Goal: Answer question/provide support

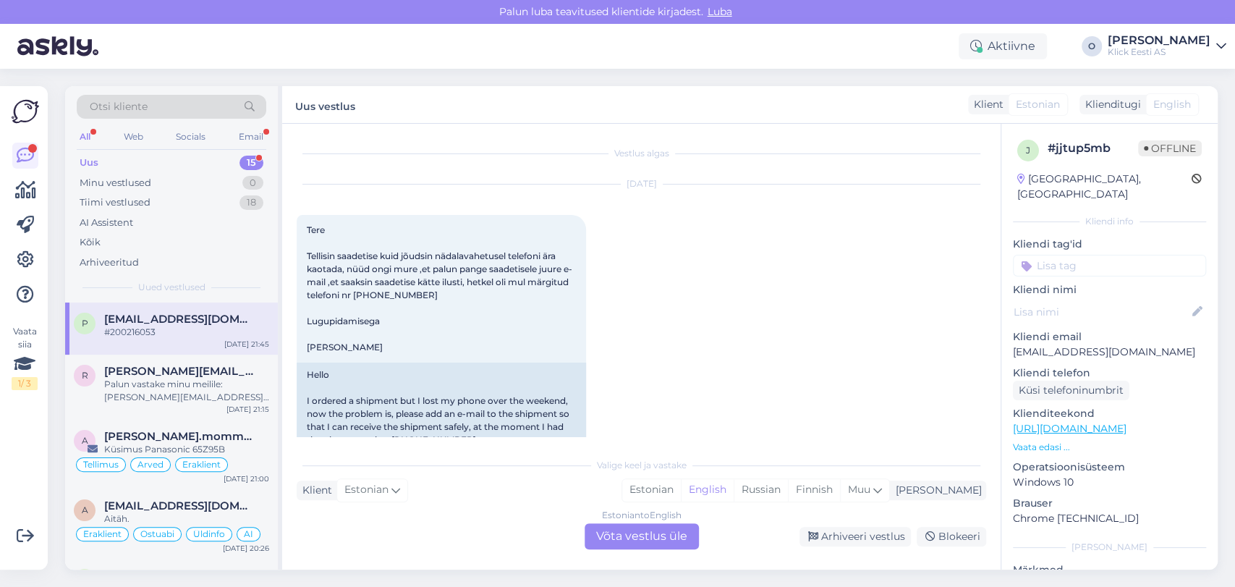
click at [169, 164] on div "Uus 15" at bounding box center [172, 163] width 190 height 20
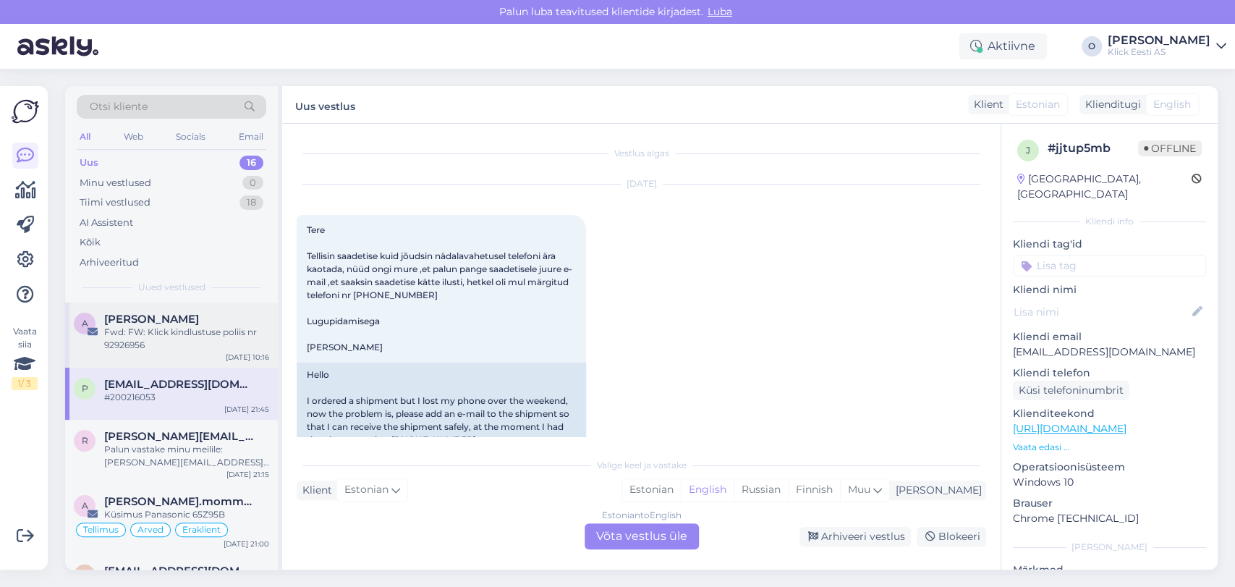
click at [151, 349] on div "Fwd: FW: Klick kindlustuse poliis nr 92926956" at bounding box center [186, 339] width 165 height 26
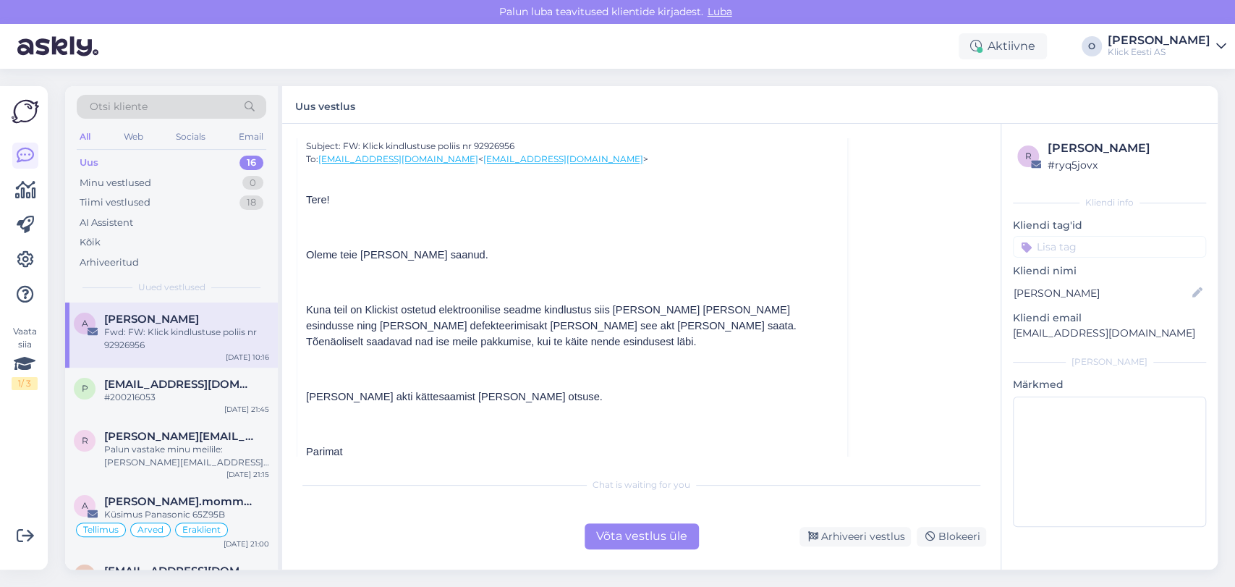
scroll to position [557, 0]
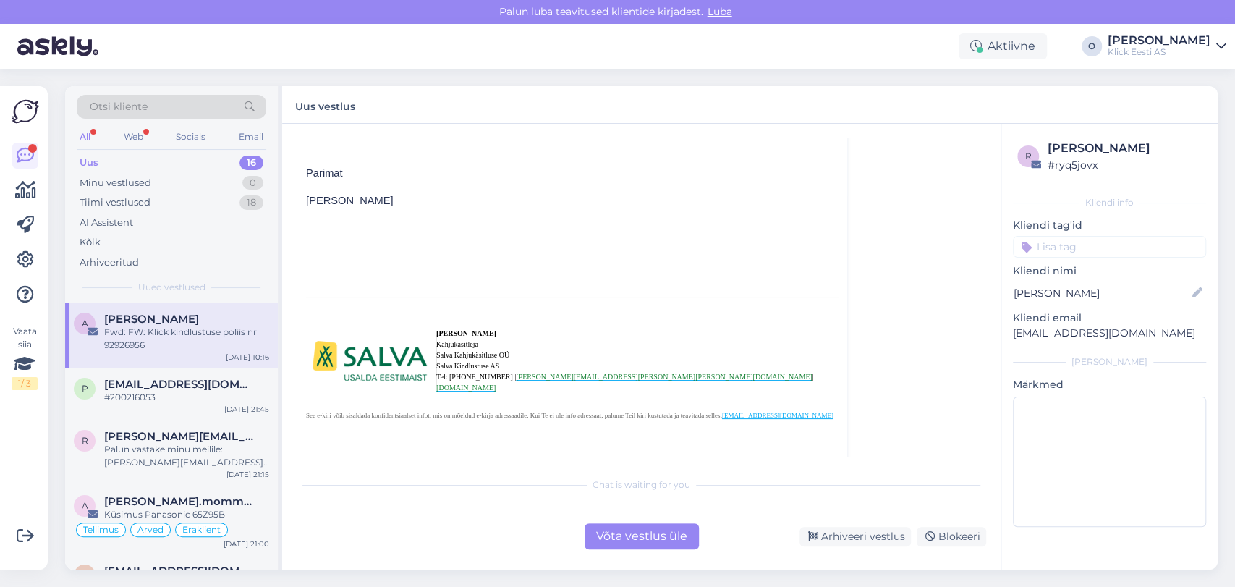
click at [200, 159] on div "Uus 16" at bounding box center [172, 163] width 190 height 20
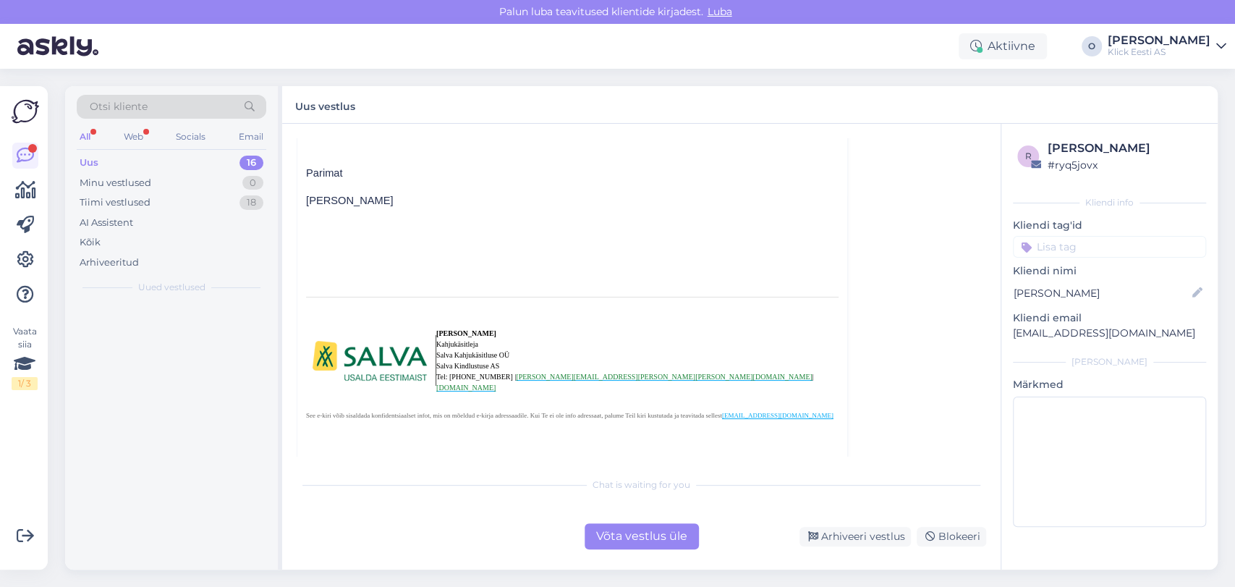
click at [200, 159] on div "Uus 16" at bounding box center [172, 163] width 190 height 20
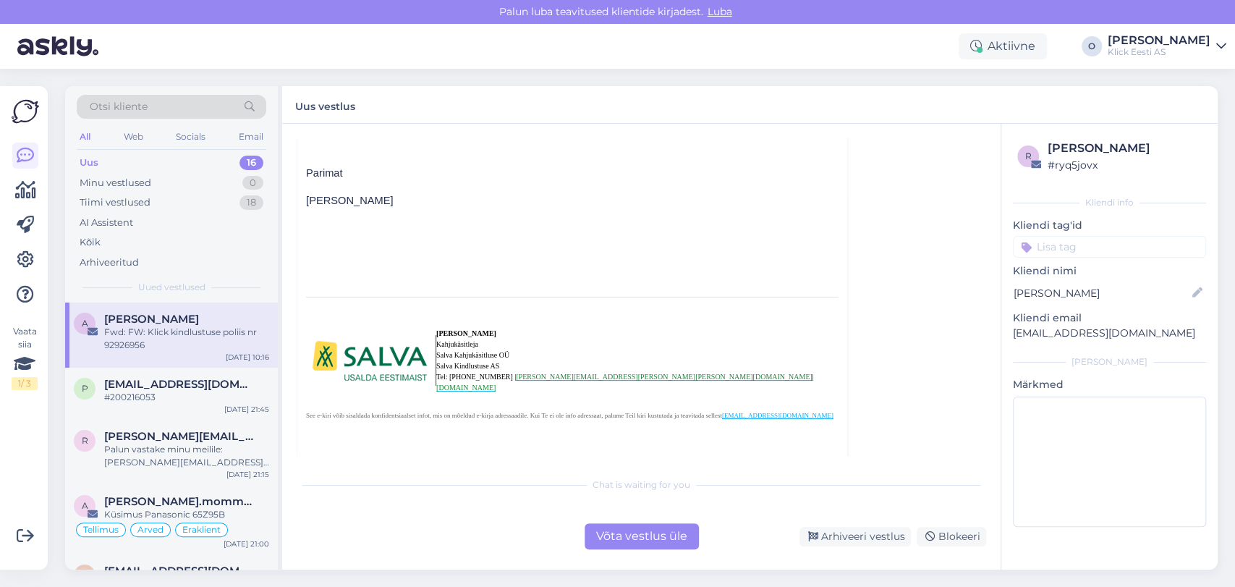
click at [200, 159] on div "Uus 16" at bounding box center [172, 163] width 190 height 20
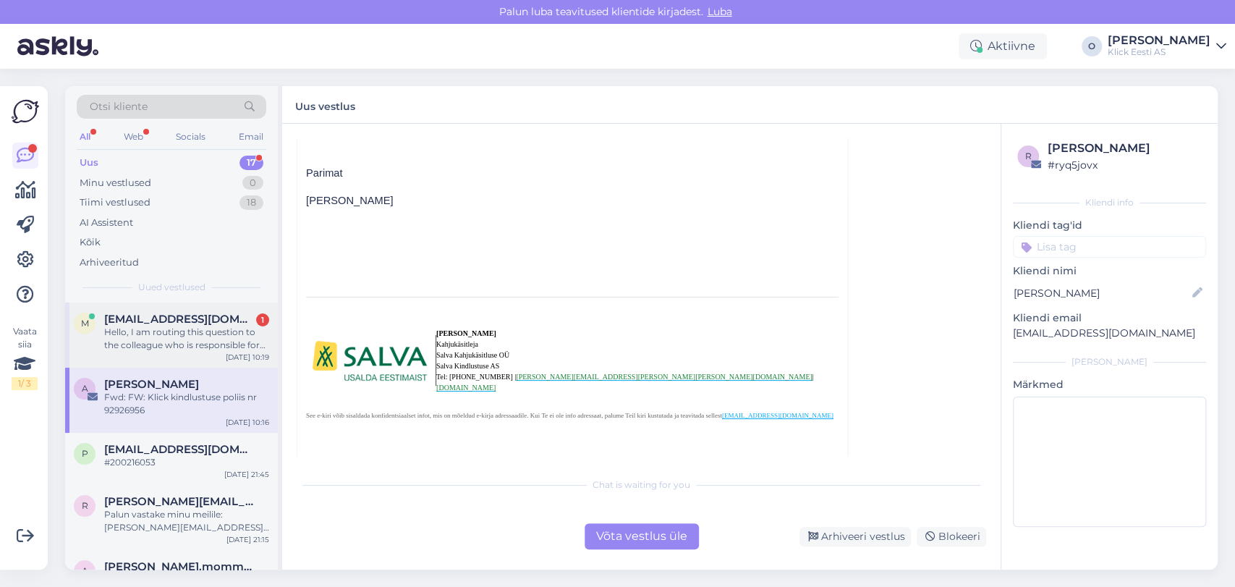
click at [157, 318] on span "[EMAIL_ADDRESS][DOMAIN_NAME]" at bounding box center [179, 319] width 151 height 13
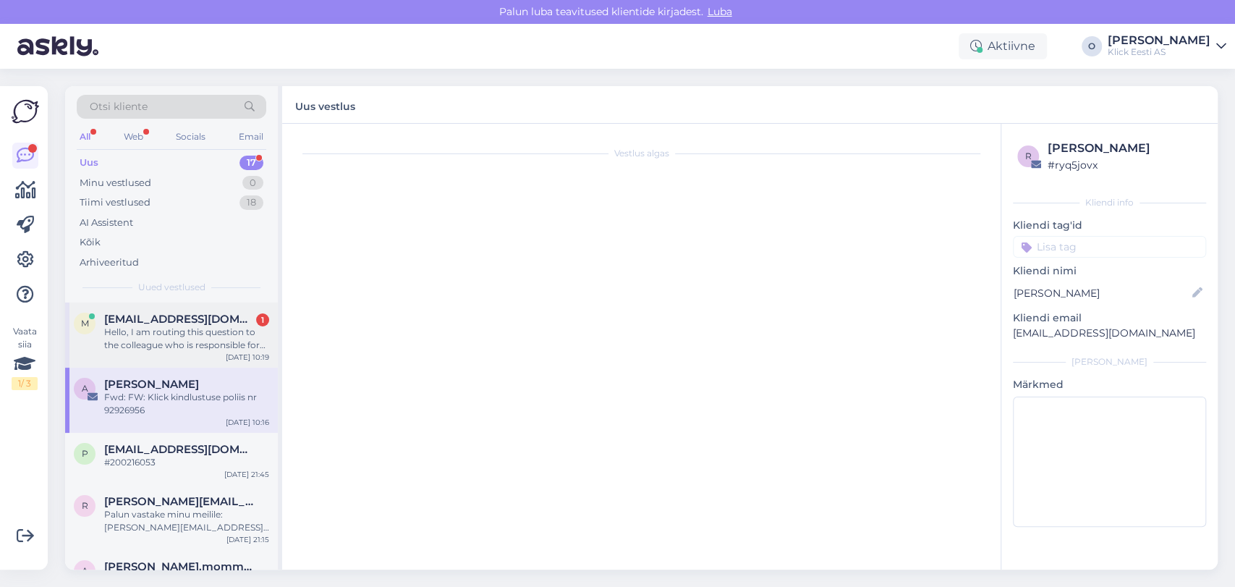
scroll to position [0, 0]
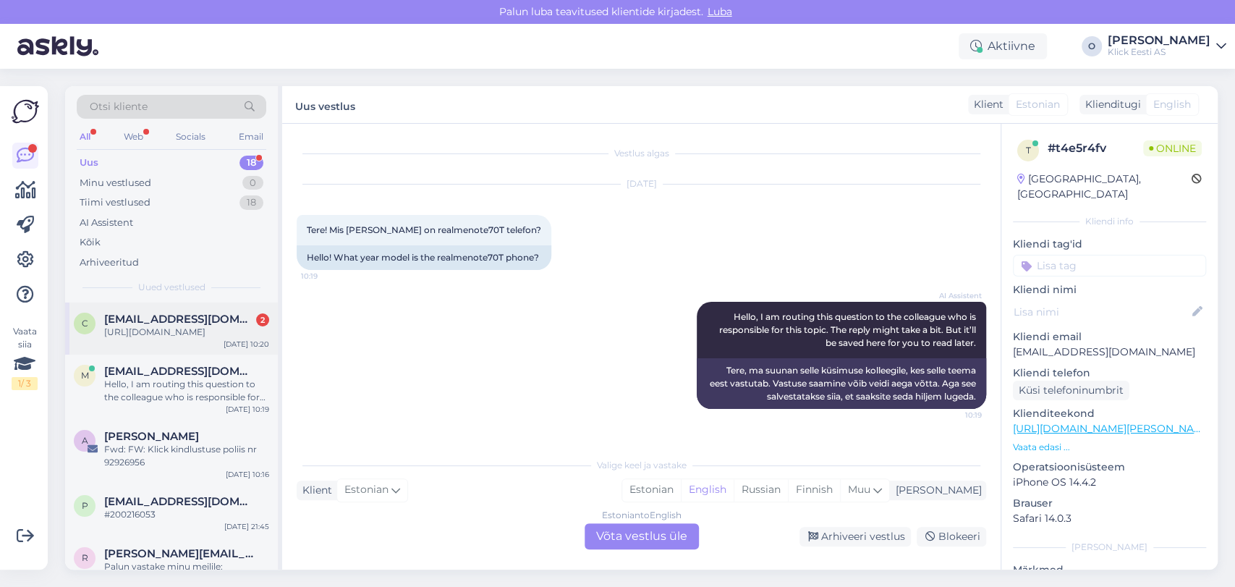
click at [183, 320] on span "[EMAIL_ADDRESS][DOMAIN_NAME]" at bounding box center [179, 319] width 151 height 13
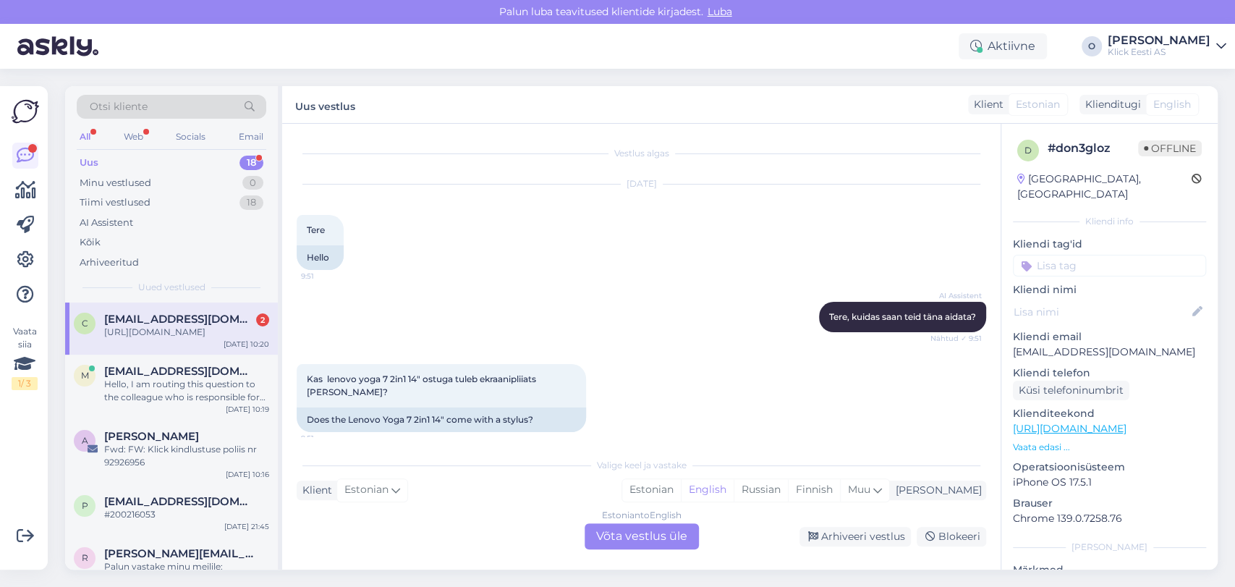
scroll to position [1036, 0]
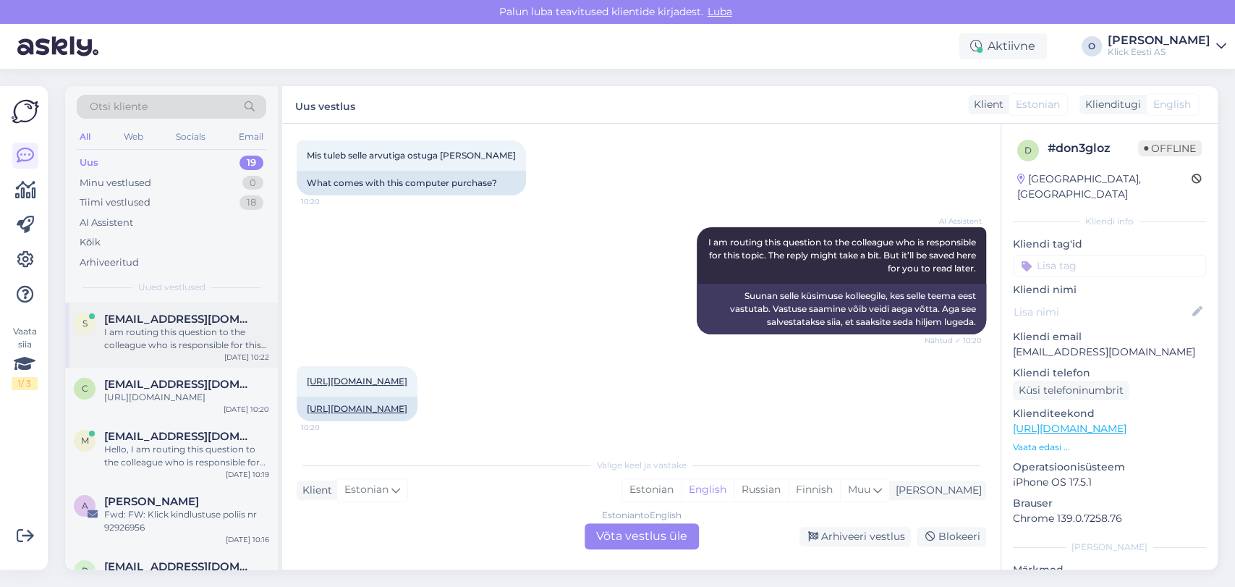
click at [129, 316] on span "[EMAIL_ADDRESS][DOMAIN_NAME]" at bounding box center [179, 319] width 151 height 13
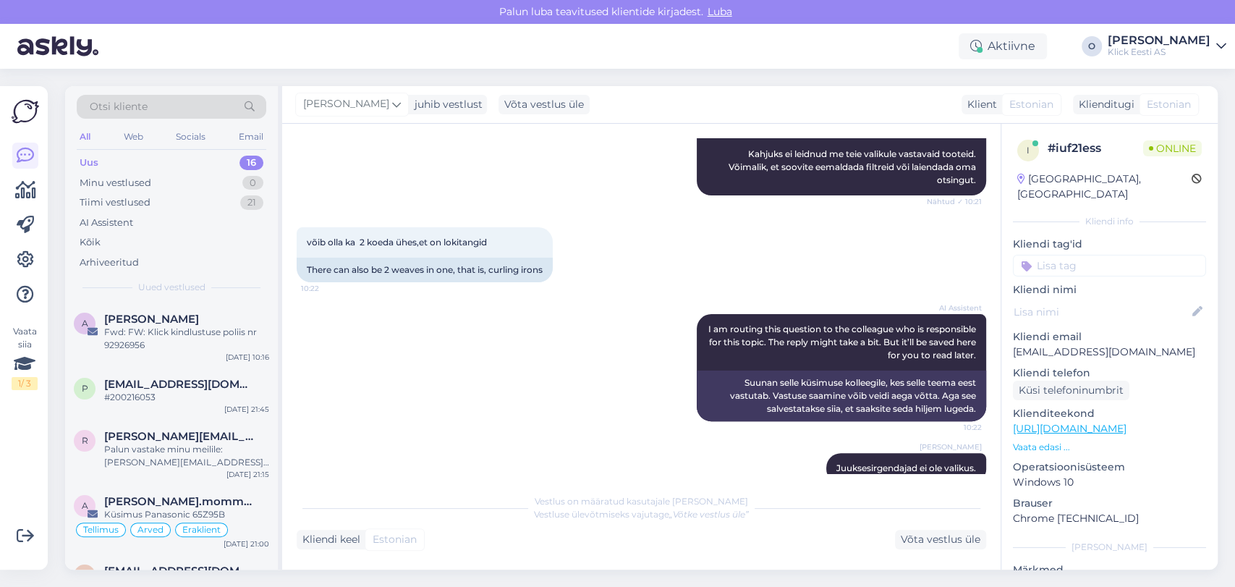
scroll to position [214, 0]
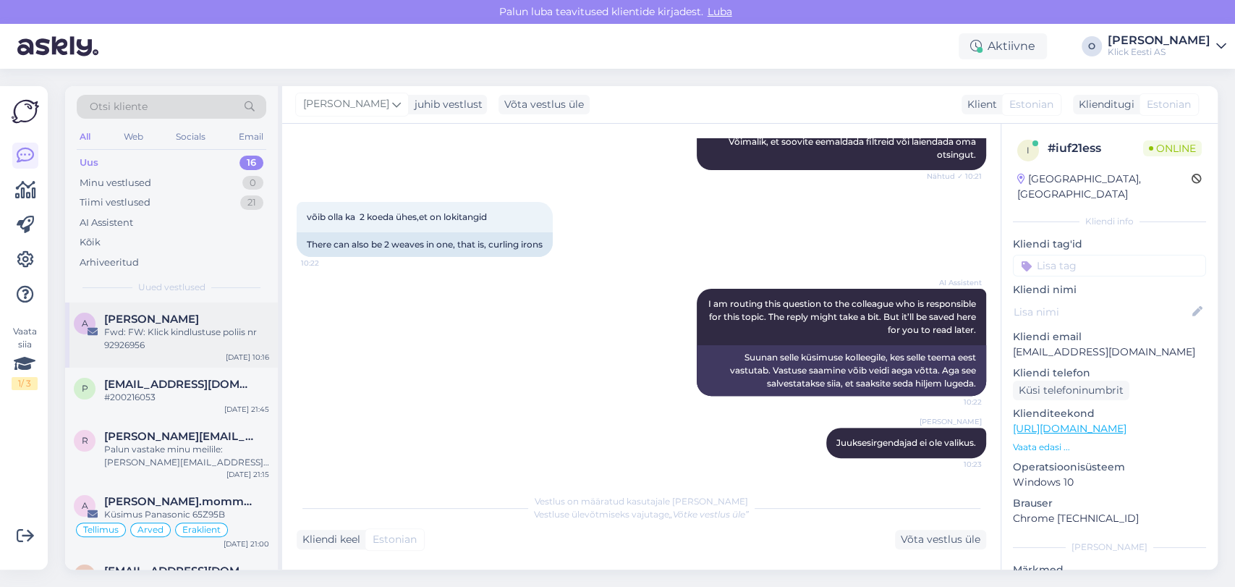
click at [138, 310] on div "A [PERSON_NAME] Fwd: FW: Klick kindlustuse poliis nr 92926956 [DATE] 10:16" at bounding box center [171, 335] width 213 height 65
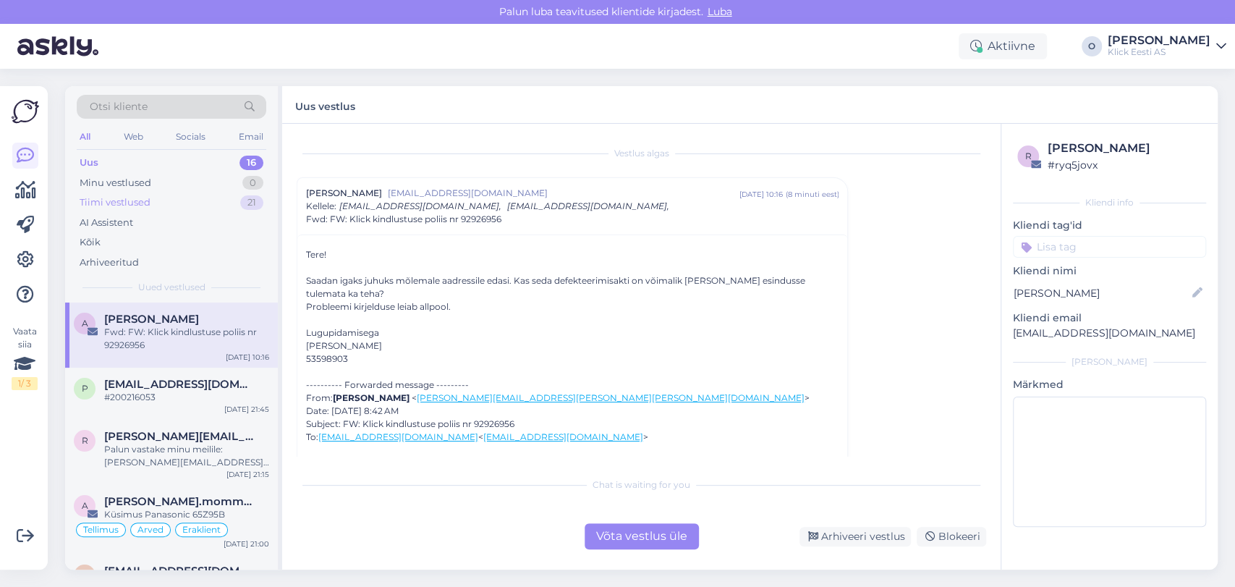
click at [158, 203] on div "Tiimi vestlused 21" at bounding box center [172, 203] width 190 height 20
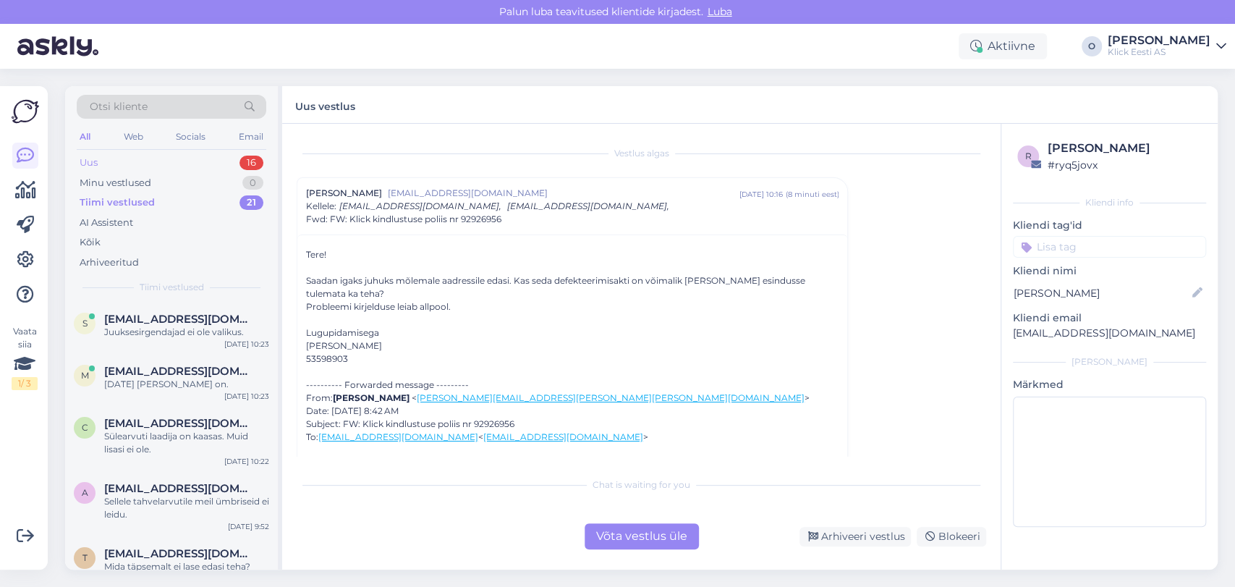
click at [151, 155] on div "Uus 16" at bounding box center [172, 163] width 190 height 20
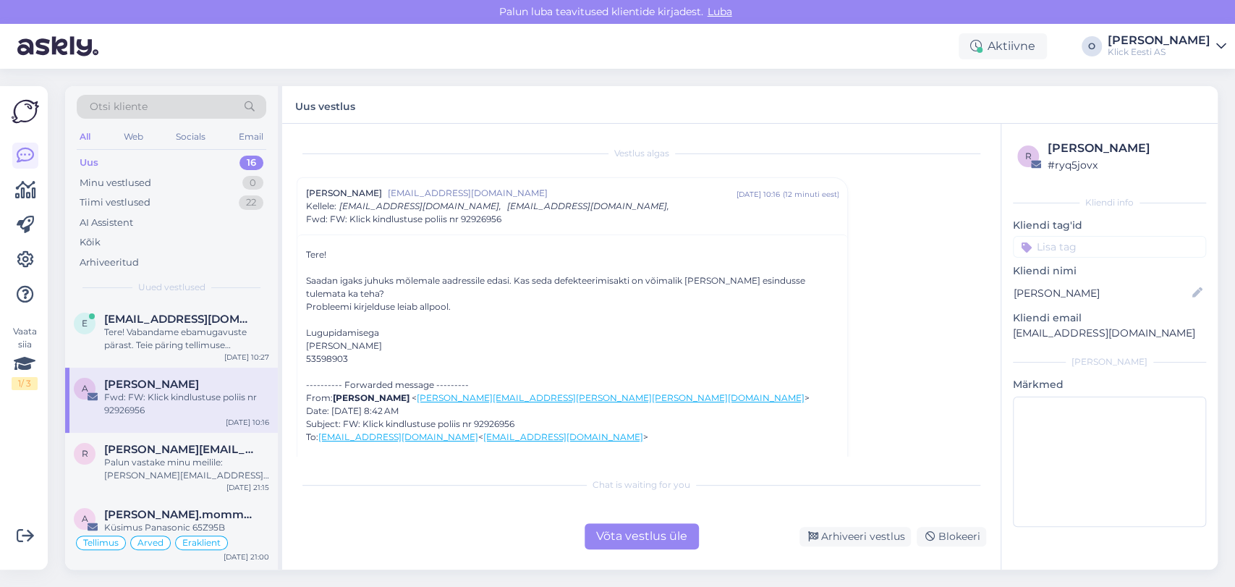
click at [185, 161] on div "Uus 16" at bounding box center [172, 163] width 190 height 20
click at [168, 336] on div "Tere! Vabandame ebamugavuste pärast. Teie päring tellimuse #200216807 tarneaja …" at bounding box center [186, 339] width 165 height 26
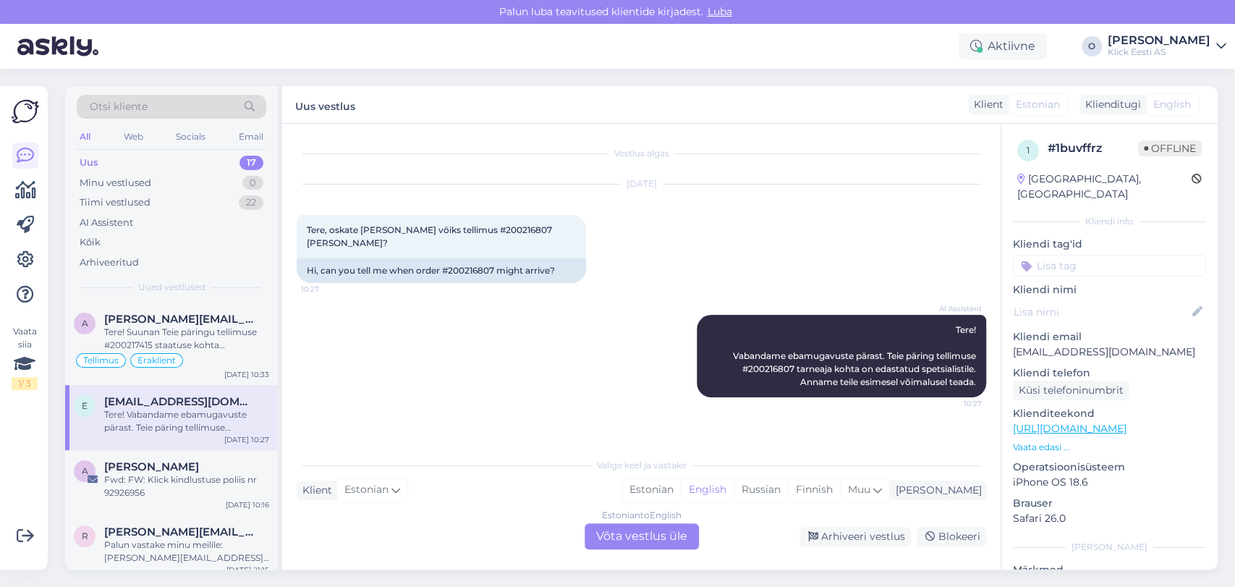
click at [166, 165] on div "Uus 17" at bounding box center [172, 163] width 190 height 20
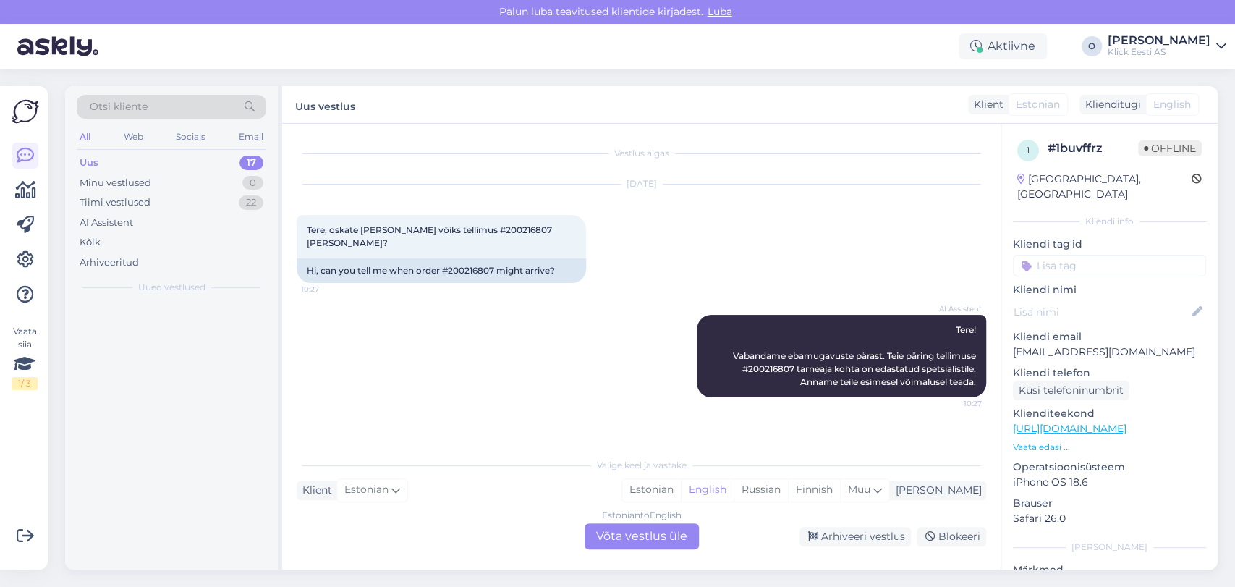
click at [166, 165] on div "Uus 17" at bounding box center [172, 163] width 190 height 20
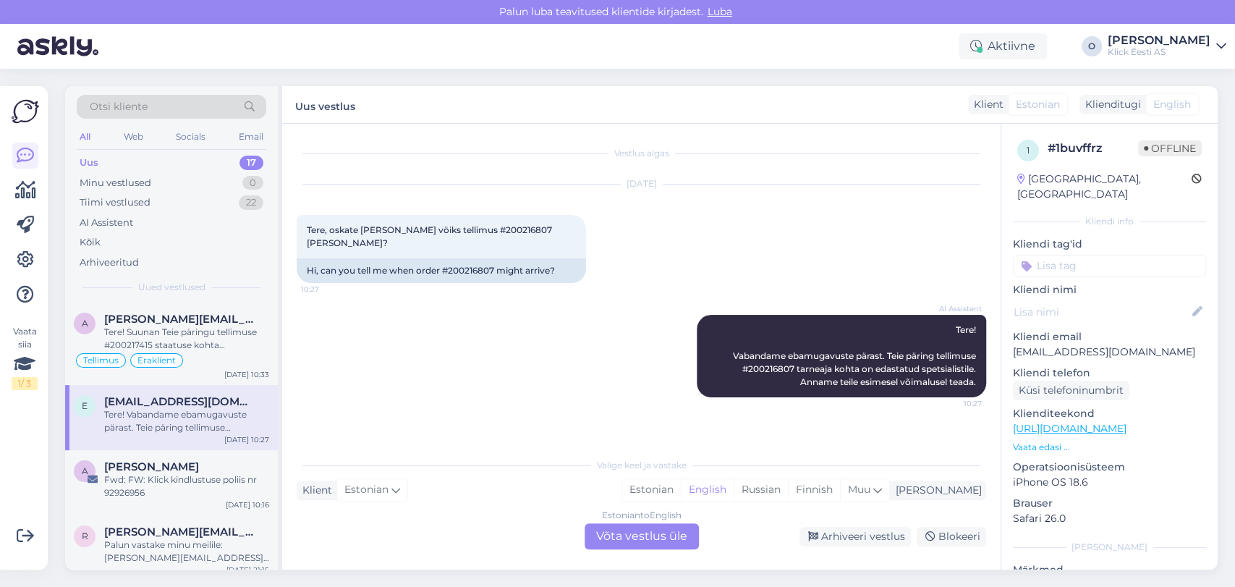
click at [166, 165] on div "Uus 17" at bounding box center [172, 163] width 190 height 20
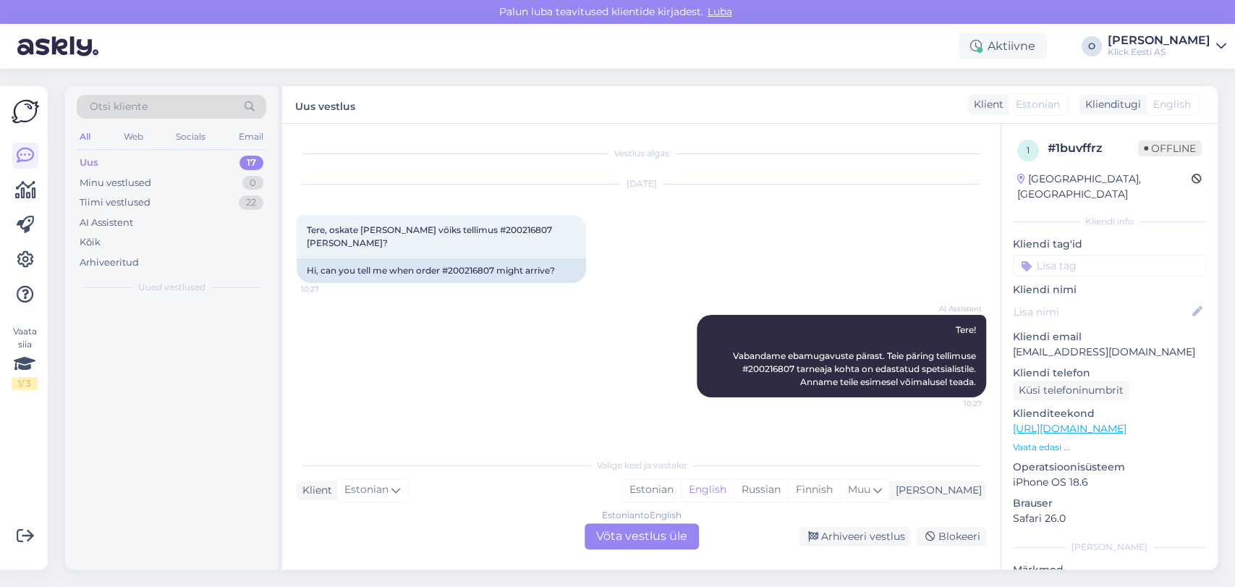
click at [166, 165] on div "Uus 17" at bounding box center [172, 163] width 190 height 20
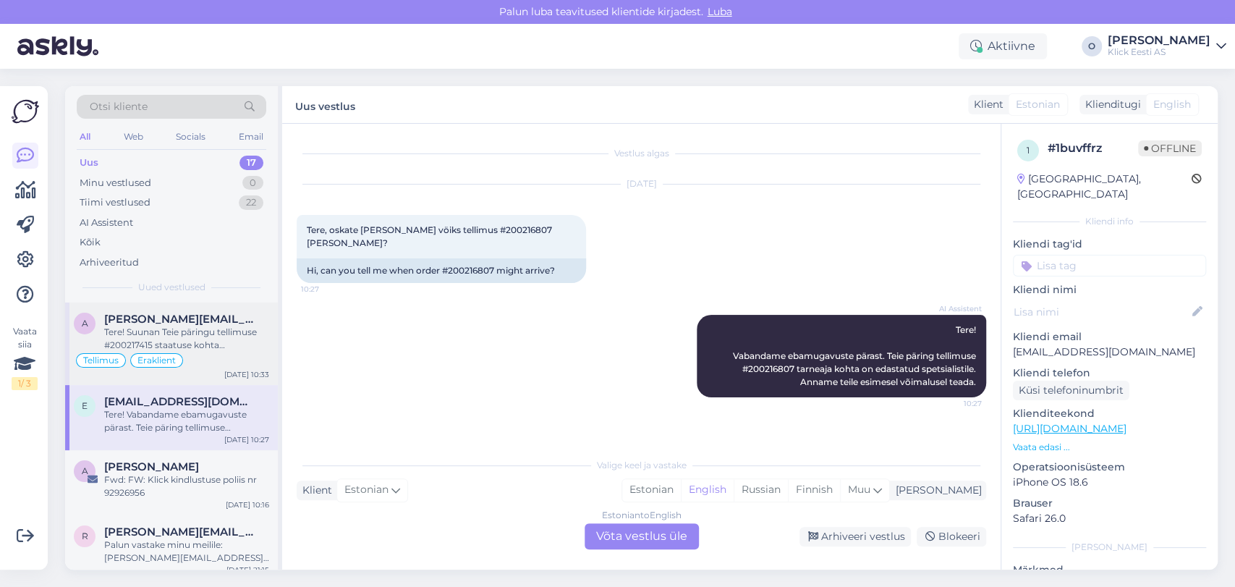
click at [162, 331] on div "Tere! Suunan Teie päringu tellimuse #200217415 staatuse kohta spetsialistile. U…" at bounding box center [186, 339] width 165 height 26
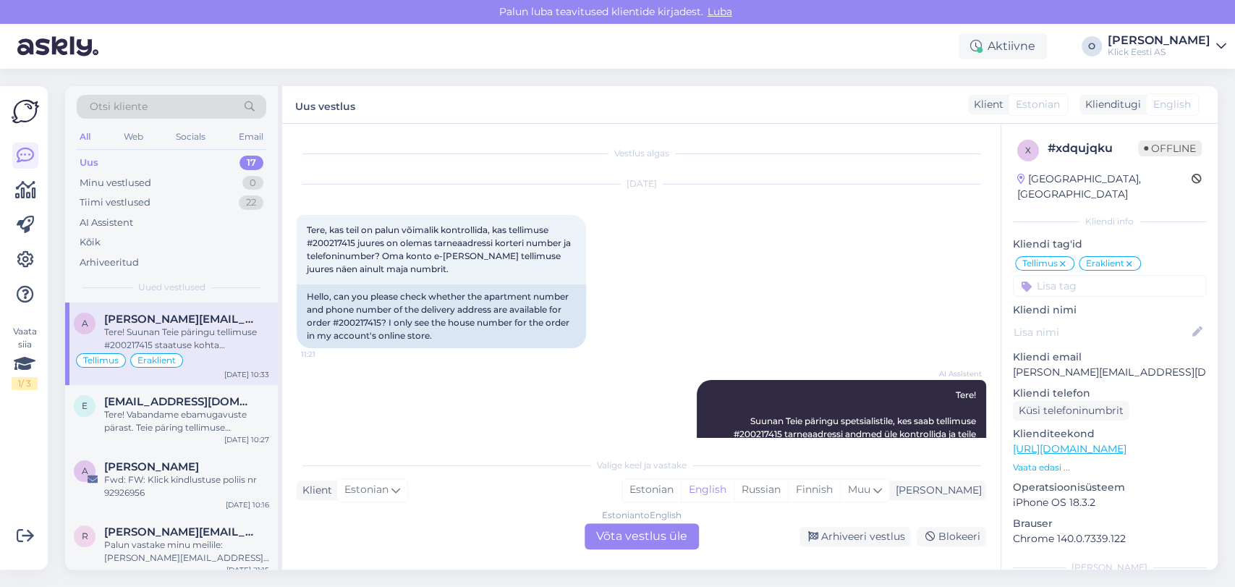
scroll to position [374, 0]
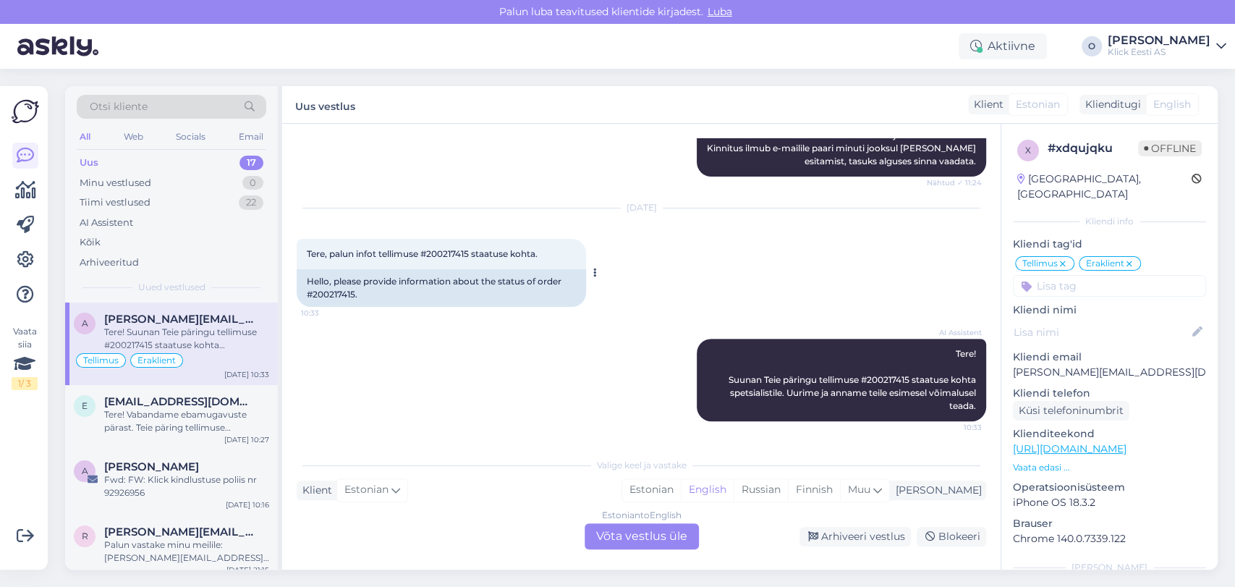
click at [456, 253] on span "Tere, palun infot tellimuse #200217415 staatuse kohta." at bounding box center [422, 253] width 231 height 11
copy span "200217415"
click at [182, 194] on div "Tiimi vestlused 22" at bounding box center [172, 203] width 190 height 20
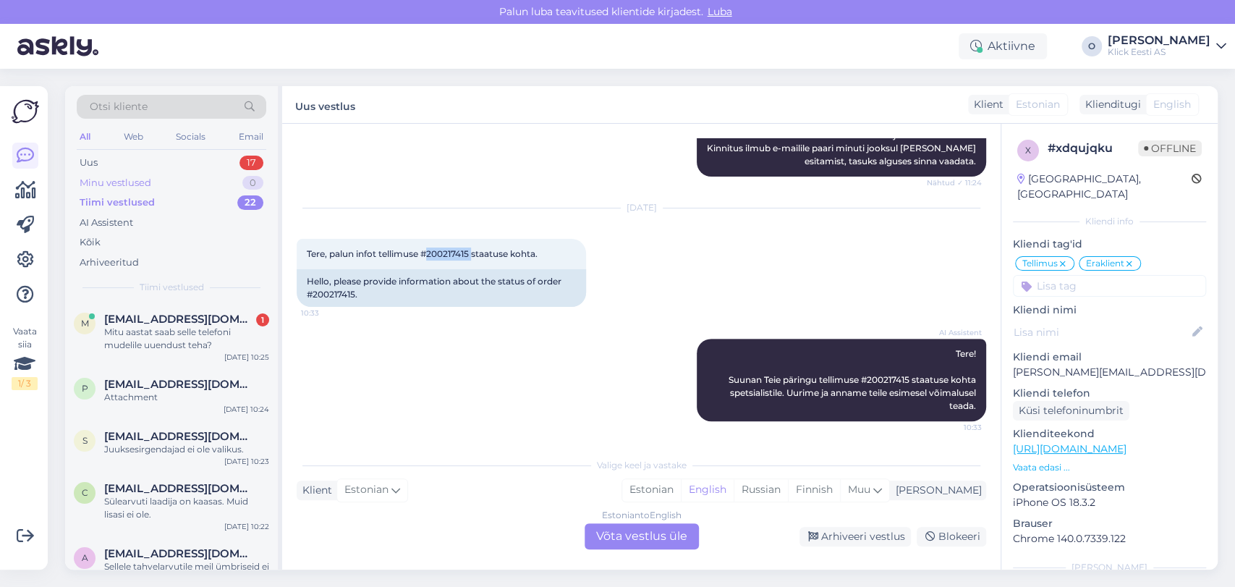
click at [172, 188] on div "Minu vestlused 0" at bounding box center [172, 183] width 190 height 20
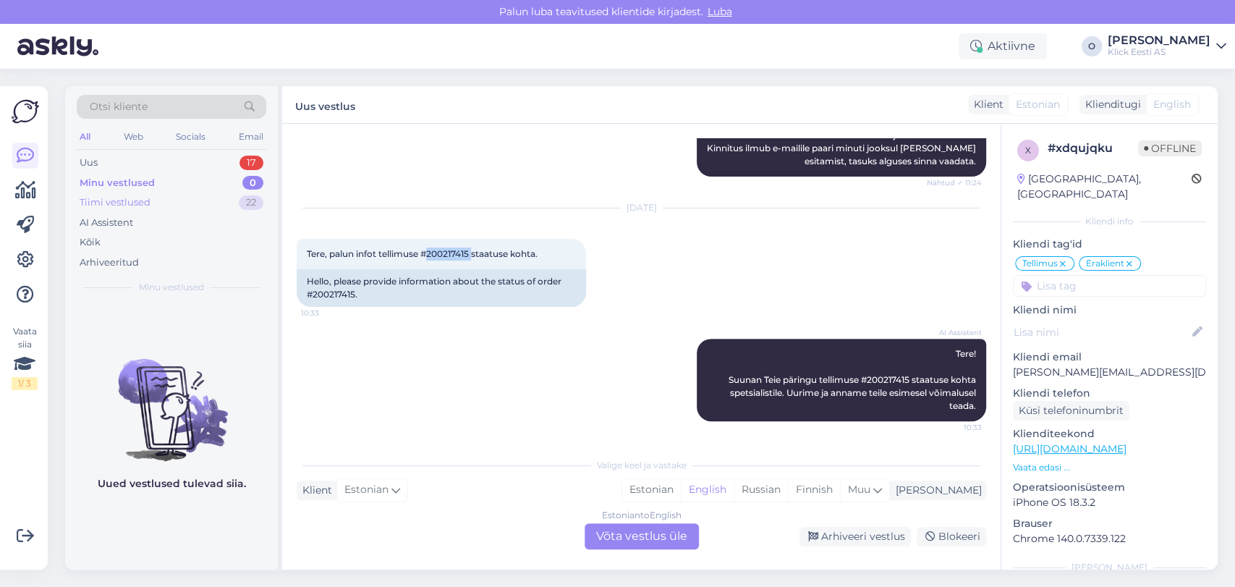
click at [167, 203] on div "Tiimi vestlused 22" at bounding box center [172, 203] width 190 height 20
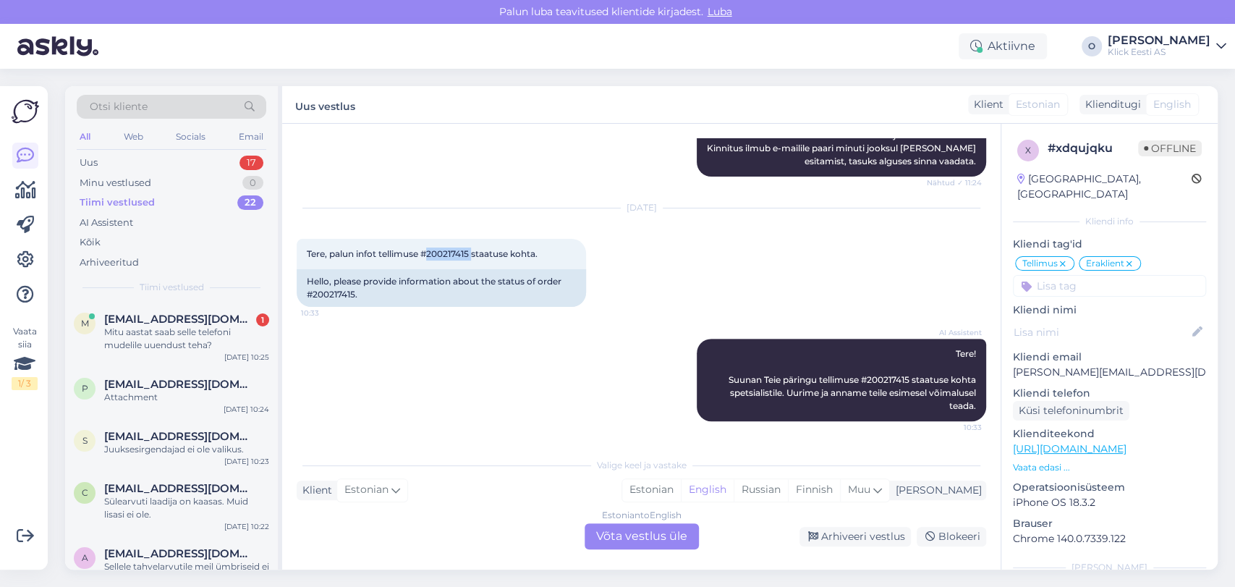
click at [153, 96] on div "Otsi kliente" at bounding box center [172, 107] width 190 height 24
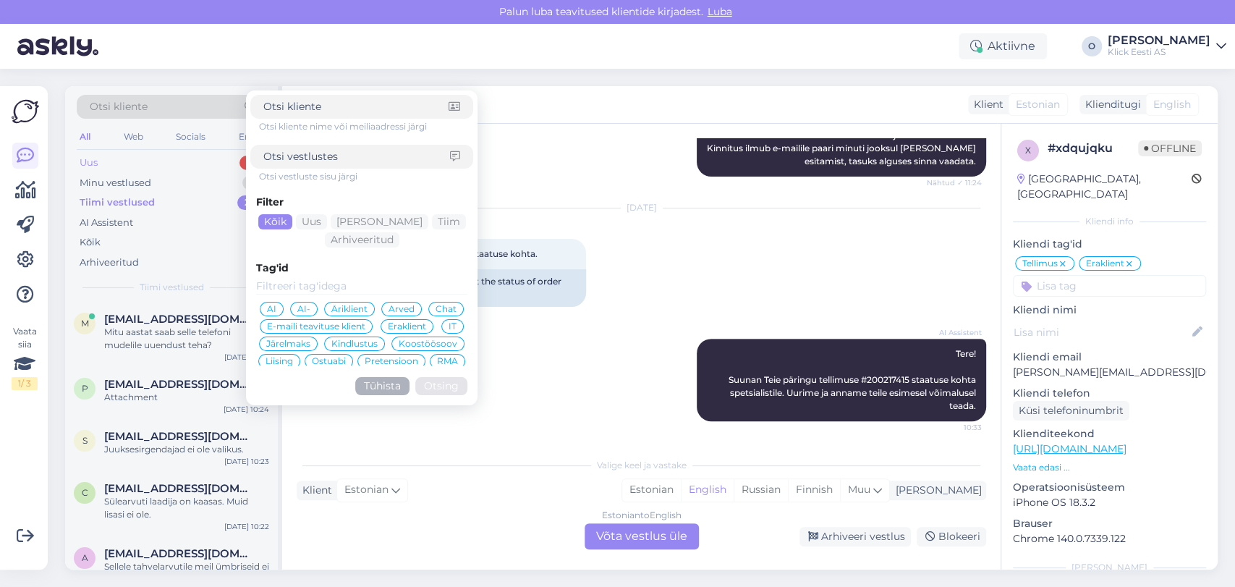
click at [132, 169] on div "Uus 17" at bounding box center [172, 163] width 190 height 20
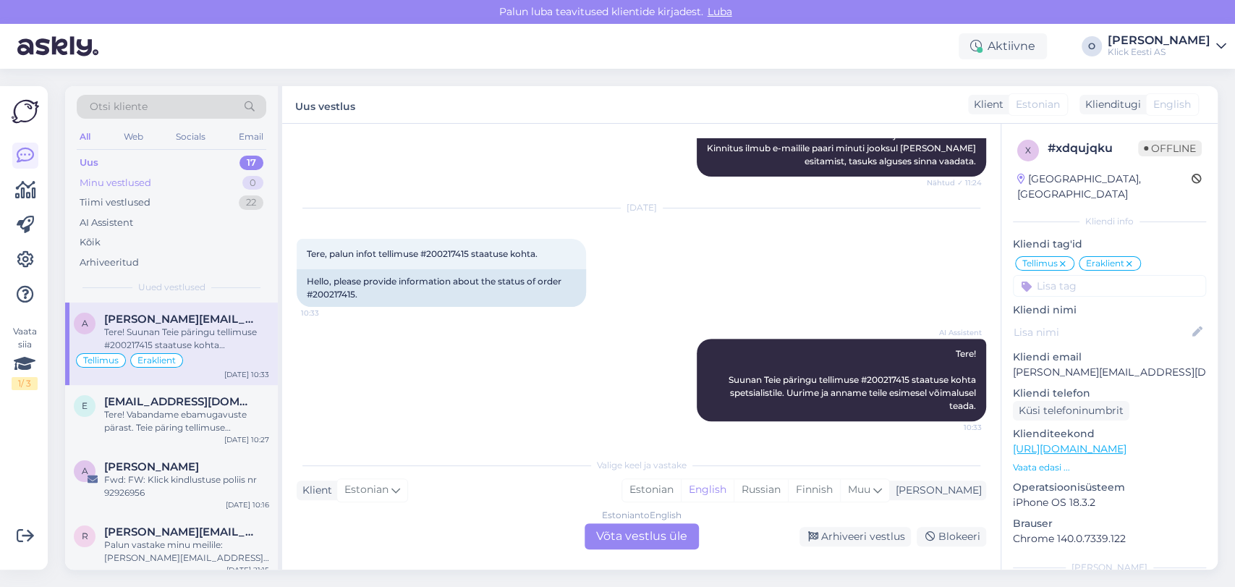
click at [126, 182] on div "Minu vestlused" at bounding box center [116, 183] width 72 height 14
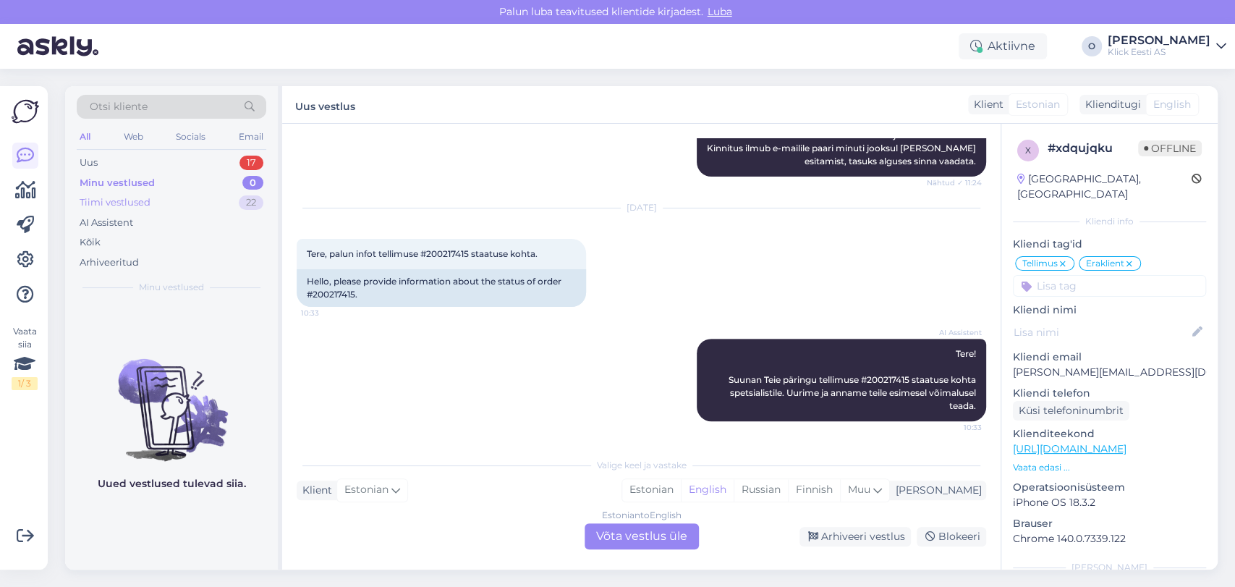
click at [126, 196] on div "Tiimi vestlused" at bounding box center [115, 202] width 71 height 14
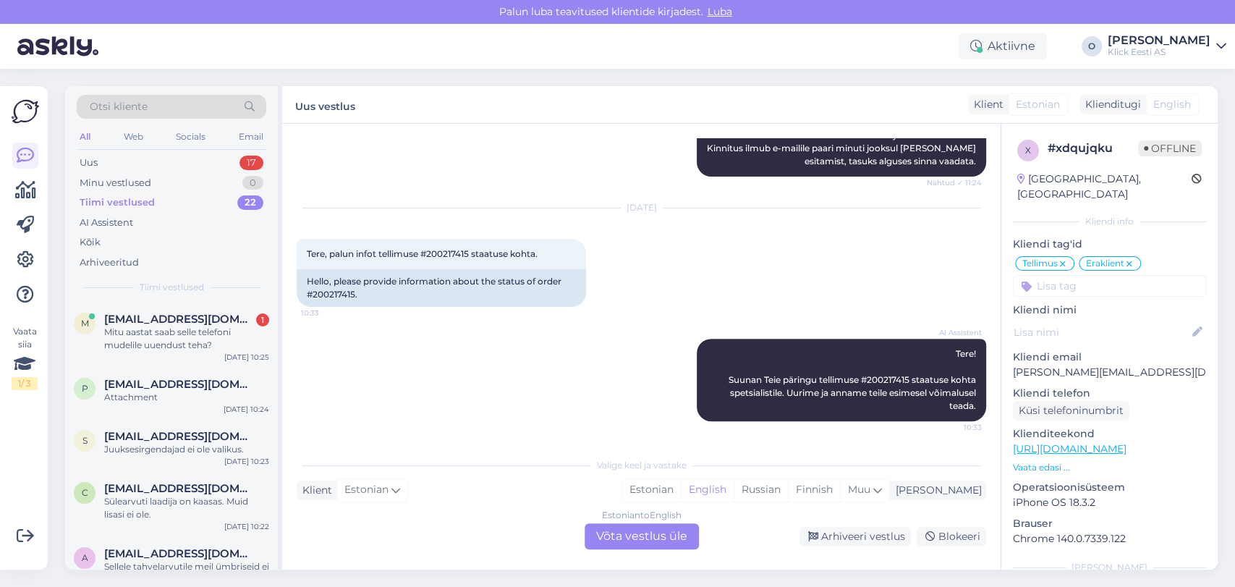
click at [148, 106] on div "Otsi kliente" at bounding box center [172, 107] width 190 height 24
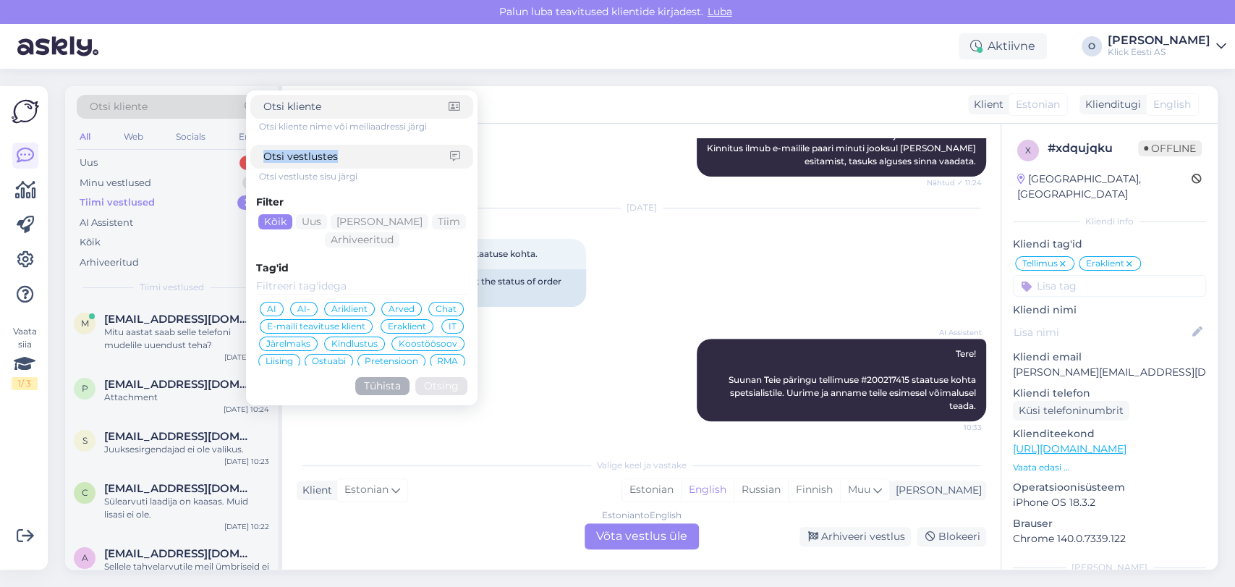
drag, startPoint x: 381, startPoint y: 169, endPoint x: 368, endPoint y: 161, distance: 15.3
click at [368, 161] on div "Otsi kliente nime või meiliaadressi järgi Otsi vestluste sisu järgi Filter Kõik…" at bounding box center [361, 248] width 223 height 306
click at [368, 161] on input at bounding box center [356, 156] width 187 height 15
paste input "200217861"
type input "200217861"
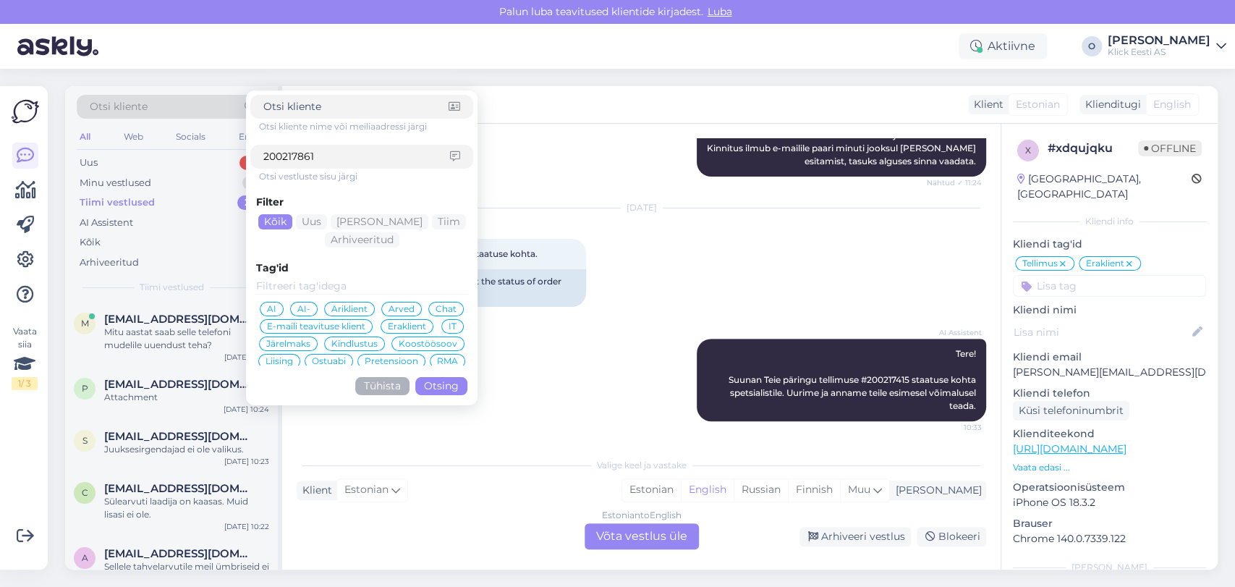
click at [451, 388] on button "Otsing" at bounding box center [441, 386] width 52 height 18
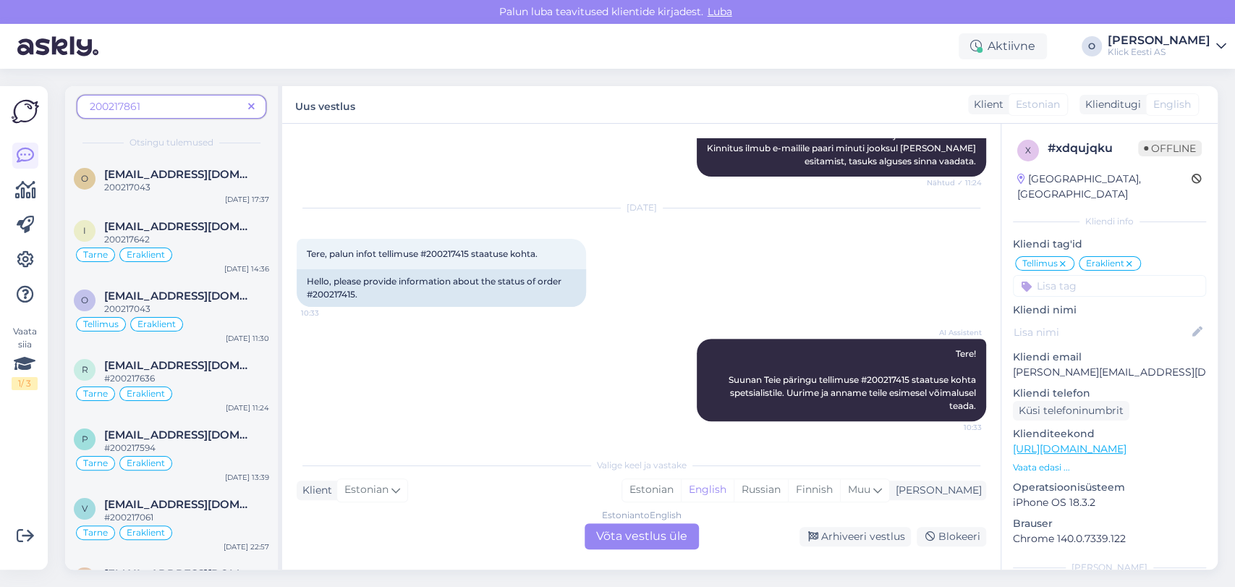
click at [480, 529] on div "Estonian to English Võta vestlus üle Arhiveeri vestlus Blokeeri" at bounding box center [642, 536] width 690 height 26
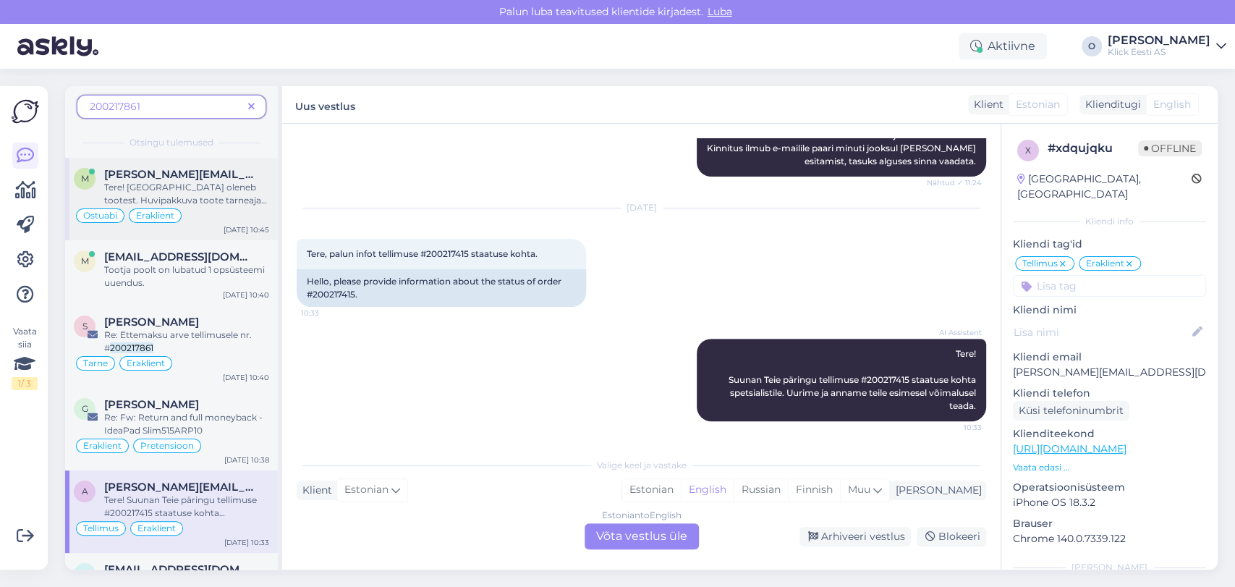
click at [202, 183] on span "Tere! [GEOGRAPHIC_DATA] oleneb tootest. Huvipakkuva toote tarneaja kohta leiate…" at bounding box center [186, 278] width 165 height 193
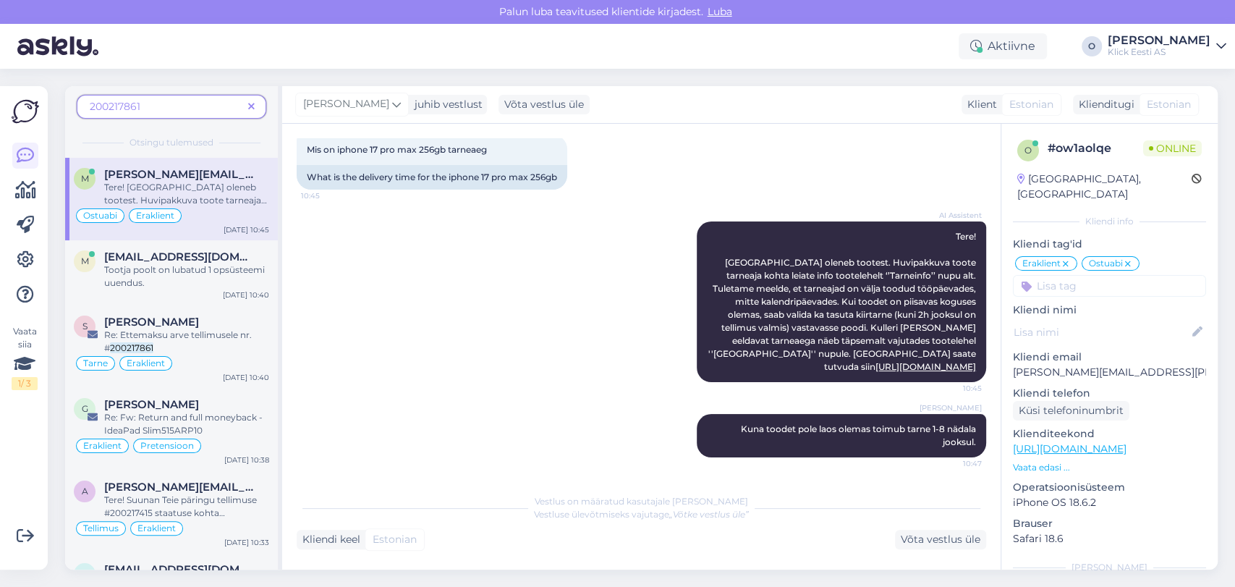
scroll to position [80, 0]
click at [247, 109] on span at bounding box center [251, 106] width 18 height 15
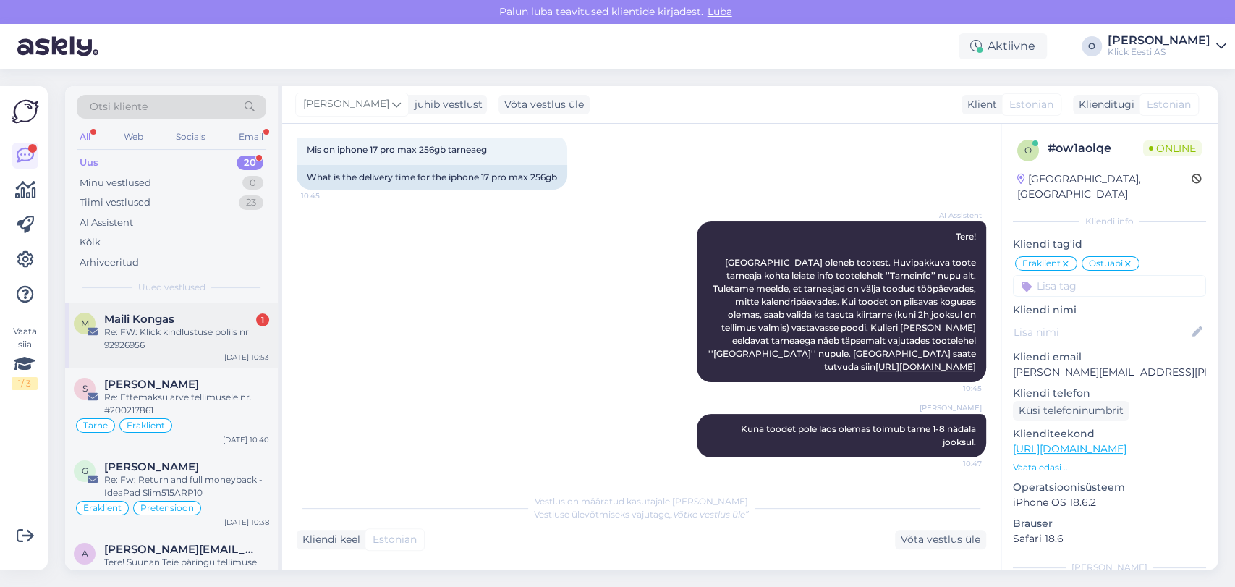
click at [133, 318] on span "Maili Kongas" at bounding box center [139, 319] width 70 height 13
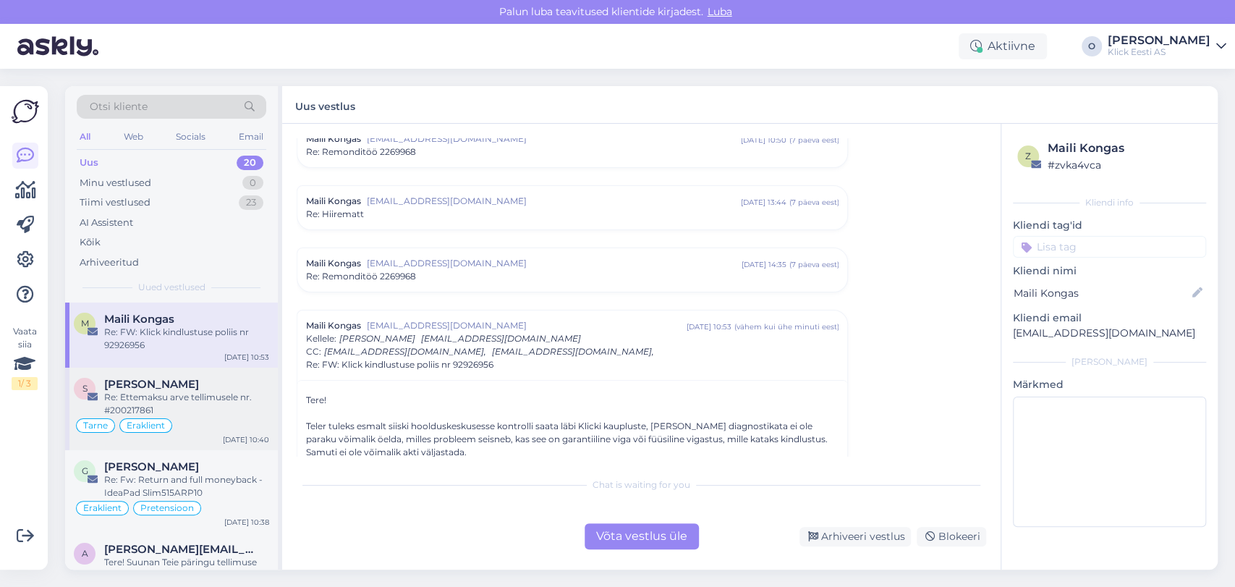
click at [192, 373] on div "S [PERSON_NAME] Re: Ettemaksu arve tellimusele nr. #200217861 Tarne Eraklient […" at bounding box center [171, 409] width 213 height 83
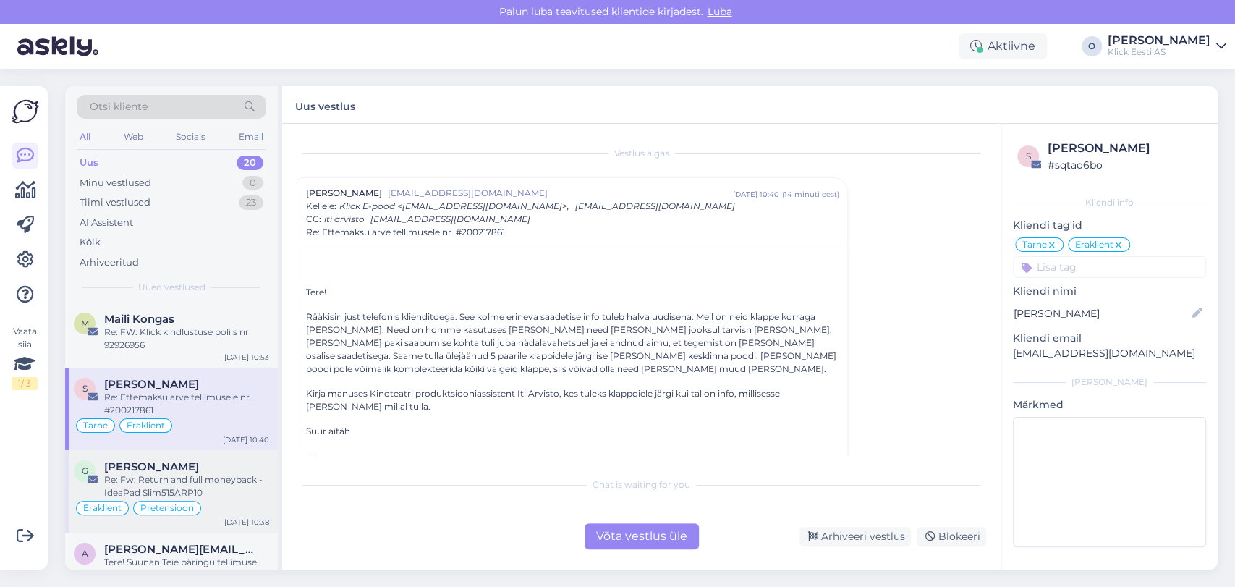
click at [178, 482] on div "Re: Fw: Return and full moneyback - IdeaPad Slim515ARP10" at bounding box center [186, 486] width 165 height 26
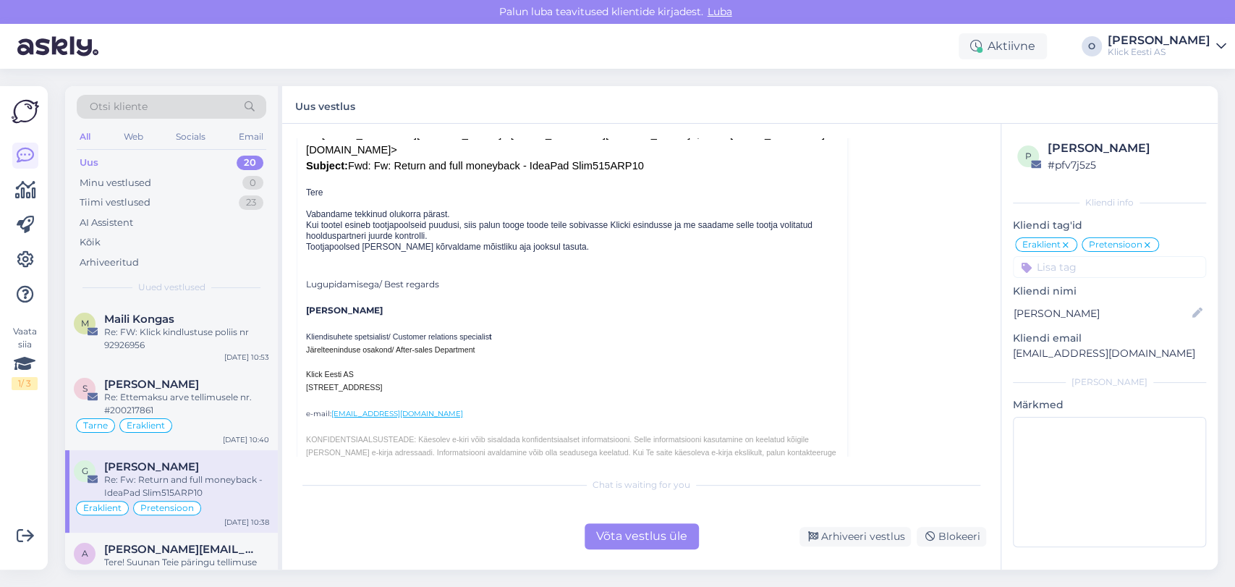
scroll to position [570, 0]
drag, startPoint x: 986, startPoint y: 255, endPoint x: 996, endPoint y: 290, distance: 36.9
click at [996, 290] on div "Vestlus algas Giorgi Tsiklauri [EMAIL_ADDRESS][DOMAIN_NAME] [DATE] 22:38 ( 3 pä…" at bounding box center [648, 297] width 703 height 318
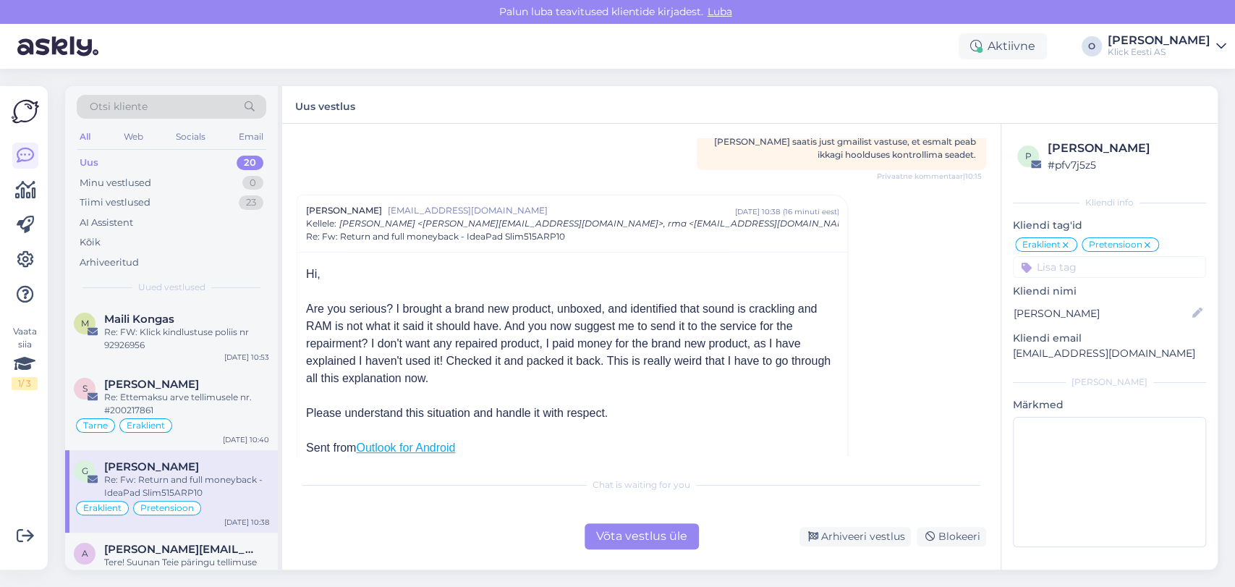
scroll to position [173, 0]
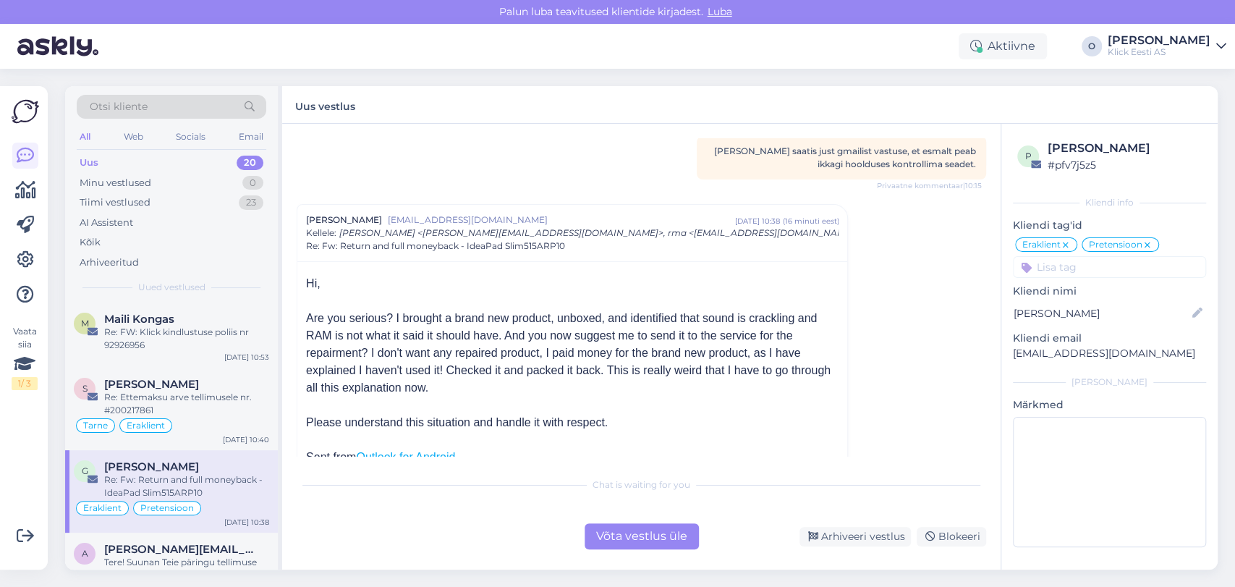
drag, startPoint x: 308, startPoint y: 314, endPoint x: 533, endPoint y: 386, distance: 236.4
click at [533, 386] on div "Are you serious? I brought a brand new product, unboxed, and identified that so…" at bounding box center [572, 353] width 533 height 87
copy div "Are you serious? I brought a brand new product, unboxed, and identified that so…"
drag, startPoint x: 610, startPoint y: 420, endPoint x: 308, endPoint y: 321, distance: 318.6
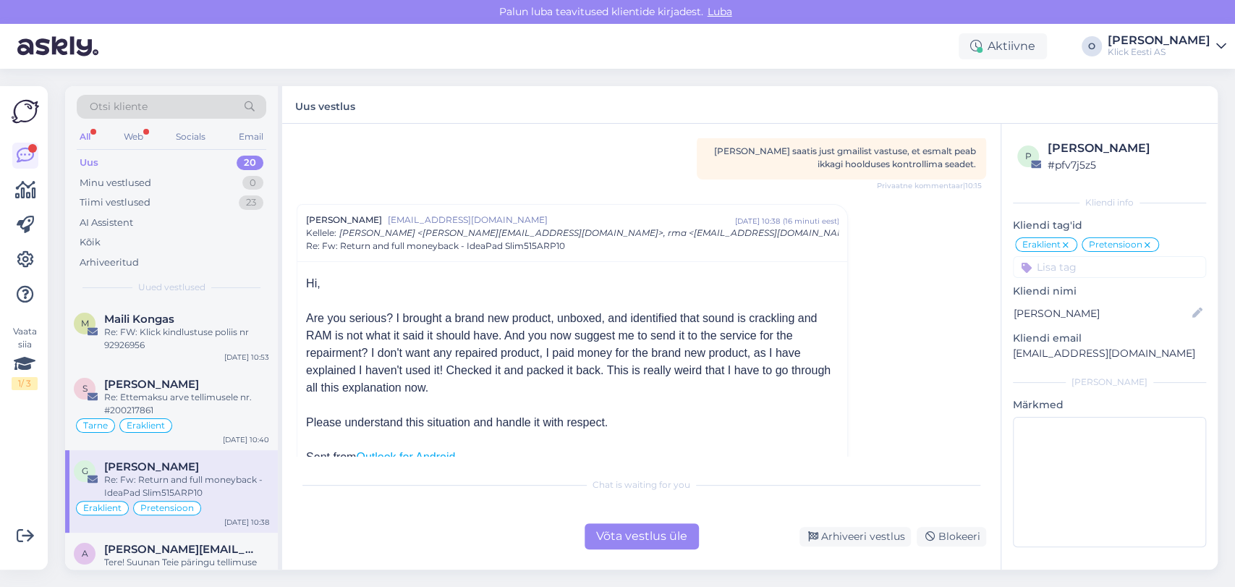
copy div "Are you serious? I brought a brand new product, unboxed, and identified that so…"
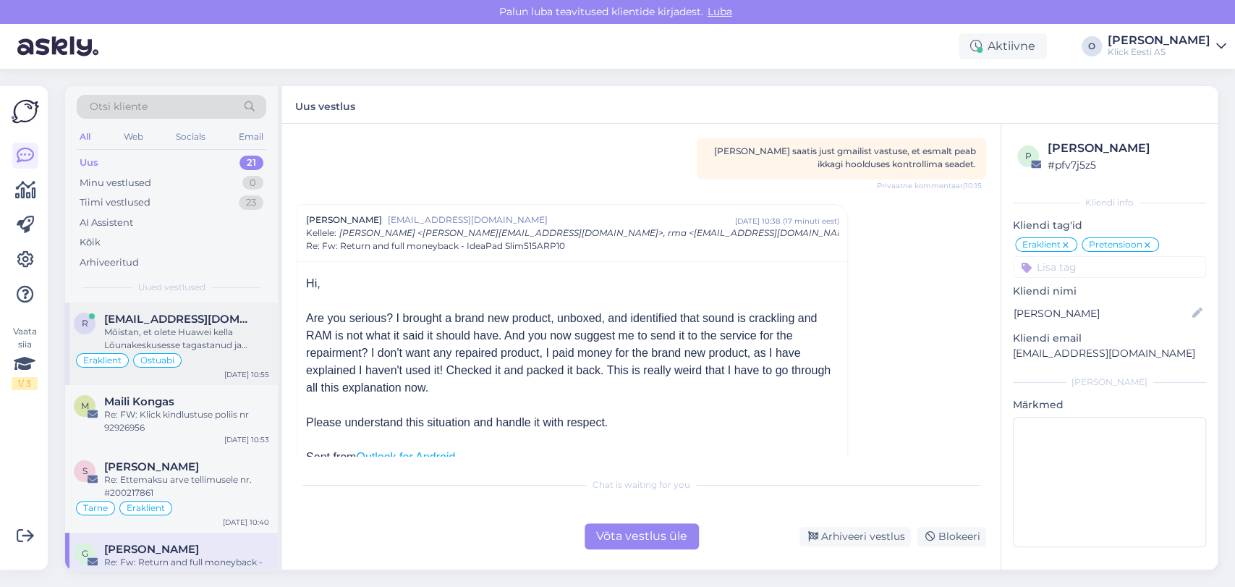
click at [124, 316] on span "[EMAIL_ADDRESS][DOMAIN_NAME]" at bounding box center [179, 319] width 151 height 13
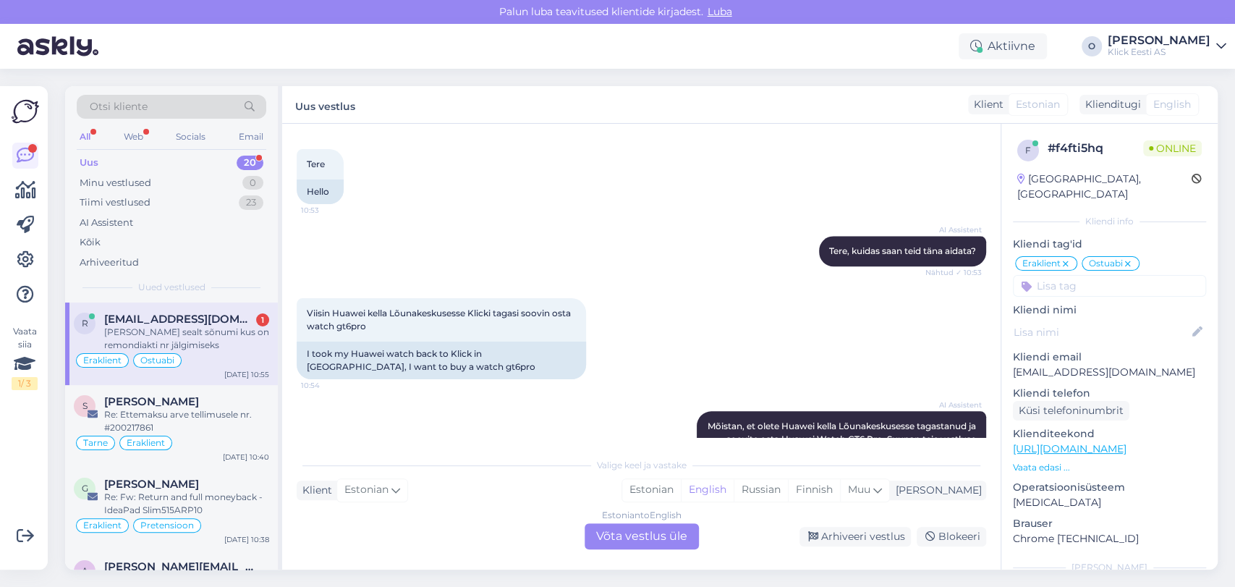
scroll to position [4759, 0]
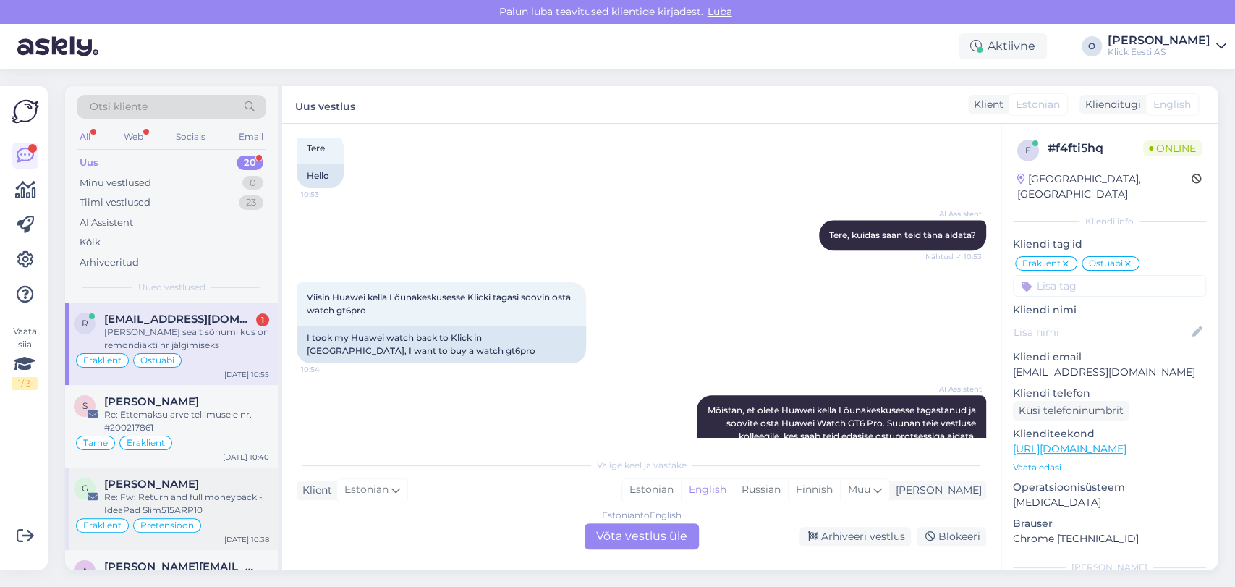
click at [123, 499] on div "Re: Fw: Return and full moneyback - IdeaPad Slim515ARP10" at bounding box center [186, 504] width 165 height 26
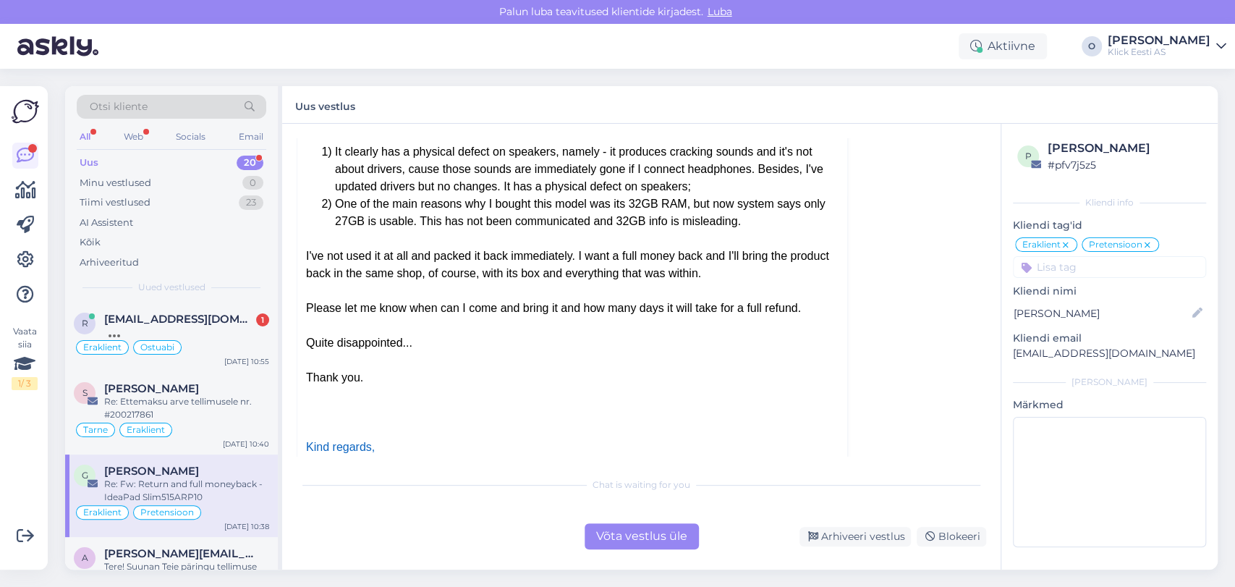
scroll to position [1901, 0]
click at [207, 305] on div "r [EMAIL_ADDRESS][DOMAIN_NAME] 1 Eraklient Ostuabi [DATE] 10:55" at bounding box center [171, 337] width 213 height 69
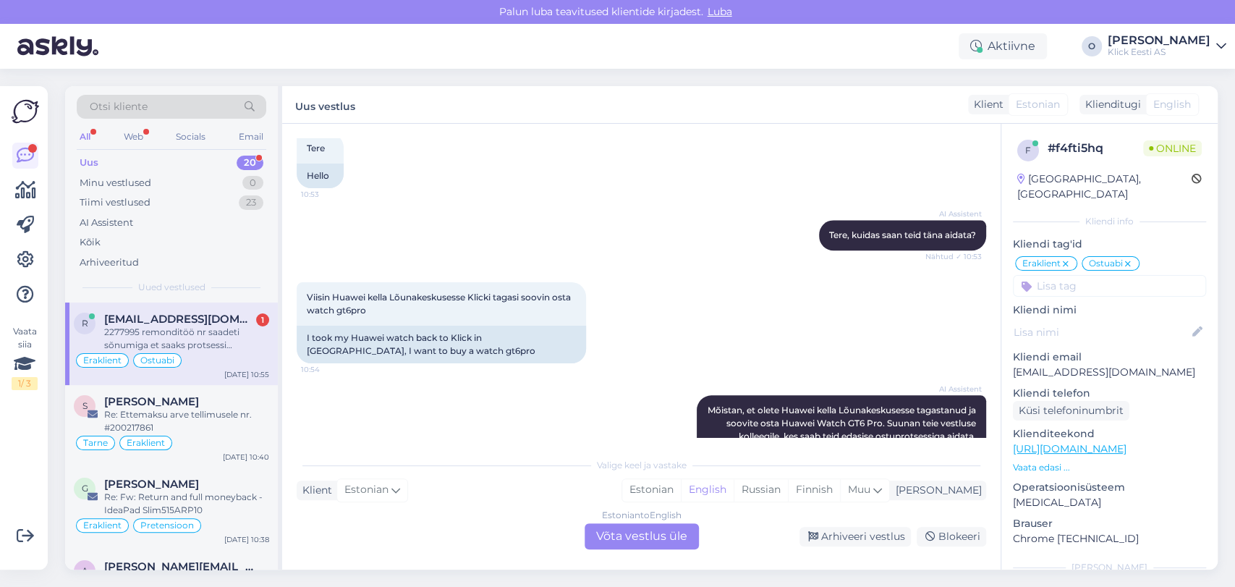
scroll to position [4885, 0]
